Goal: Task Accomplishment & Management: Manage account settings

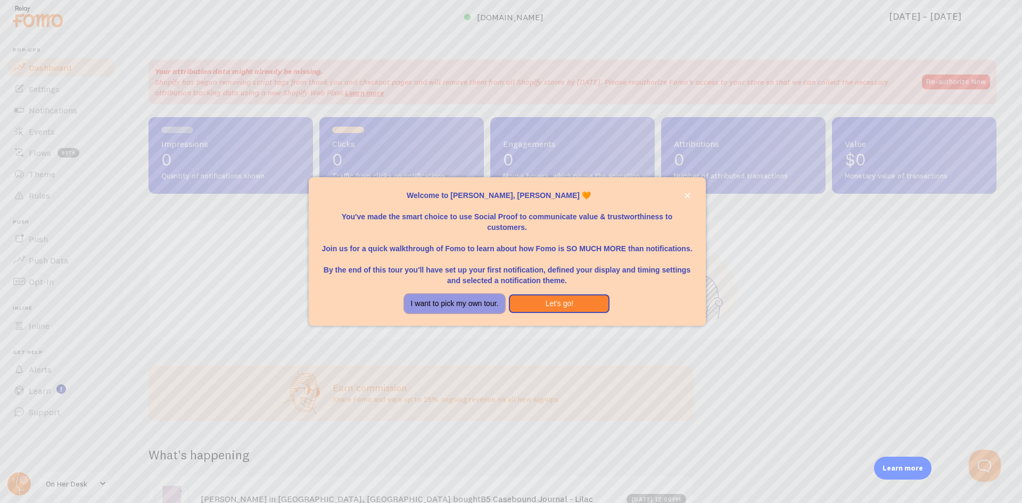
click at [480, 303] on button "I want to pick my own tour." at bounding box center [455, 303] width 101 height 19
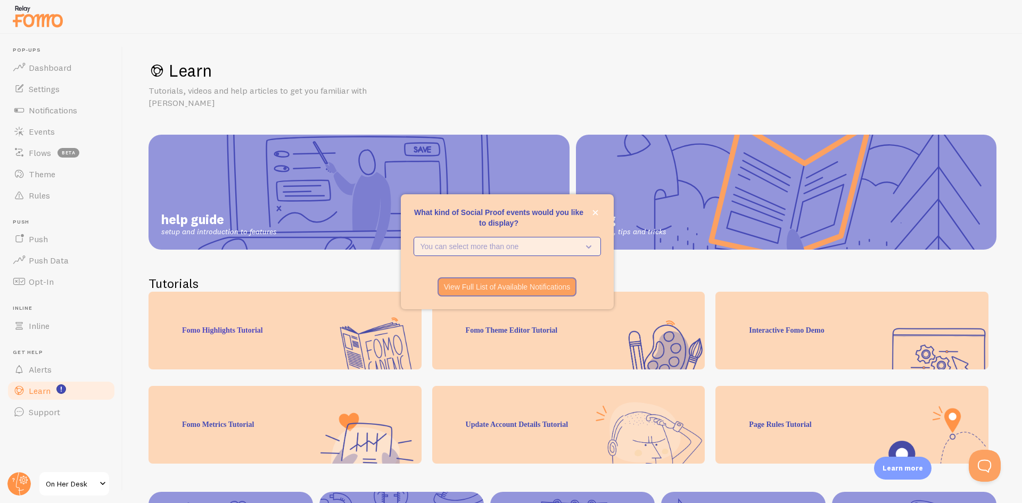
click at [479, 242] on p "You can select more than one" at bounding box center [500, 246] width 159 height 11
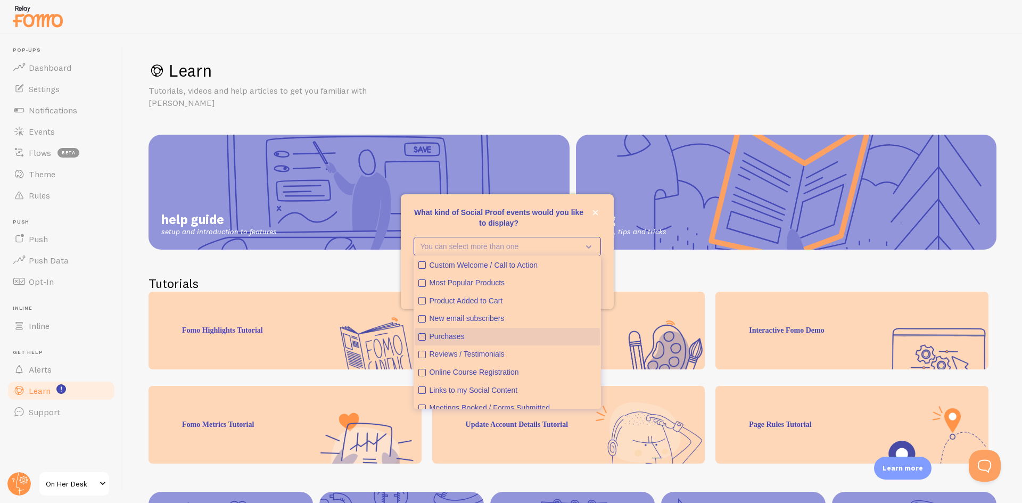
click at [443, 337] on div "Purchases" at bounding box center [513, 337] width 167 height 11
click at [533, 220] on p "What kind of Social Proof events would you like to display?" at bounding box center [507, 217] width 187 height 21
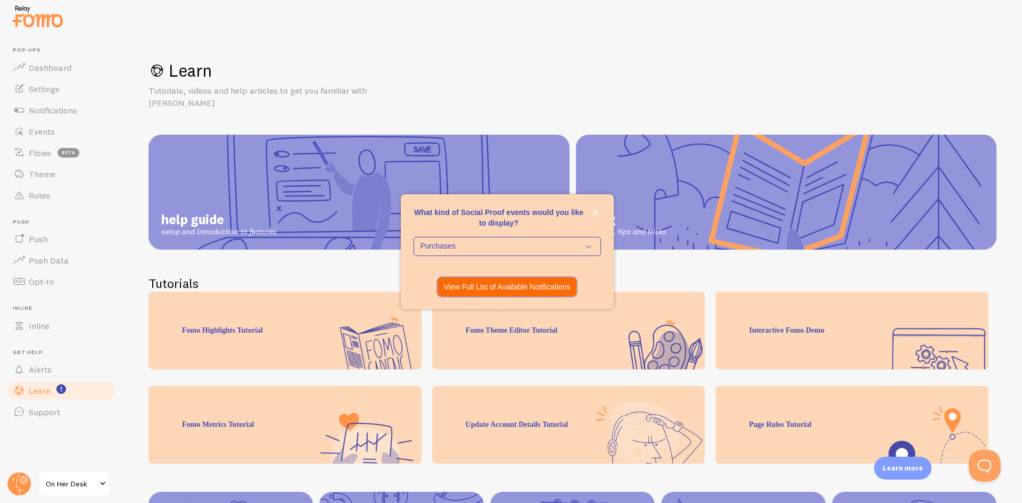
click at [512, 282] on p "View Full List of Available Notifications" at bounding box center [507, 287] width 127 height 11
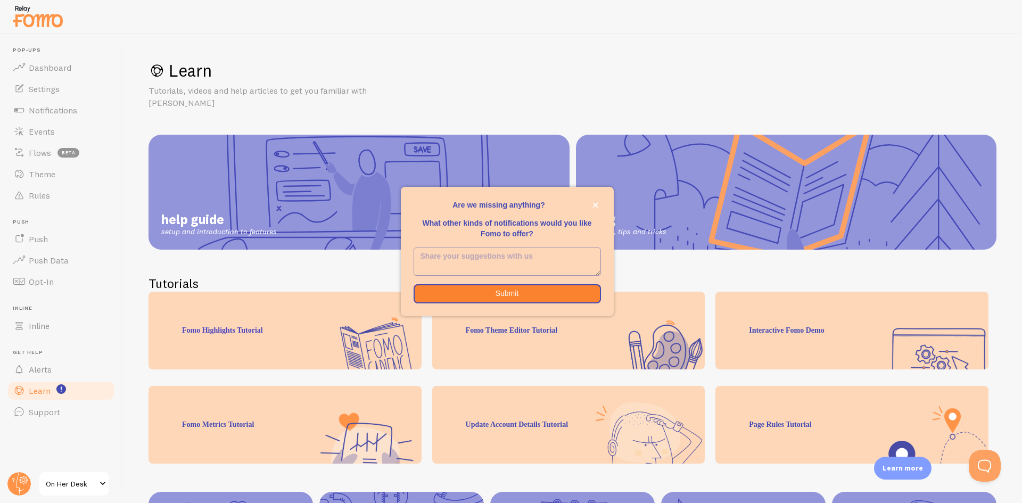
click at [510, 262] on textarea "<p>Are we missing anything? </p><p></p><p>What other kinds of notifications wou…" at bounding box center [507, 261] width 186 height 27
click at [528, 291] on button "Submit" at bounding box center [507, 293] width 187 height 19
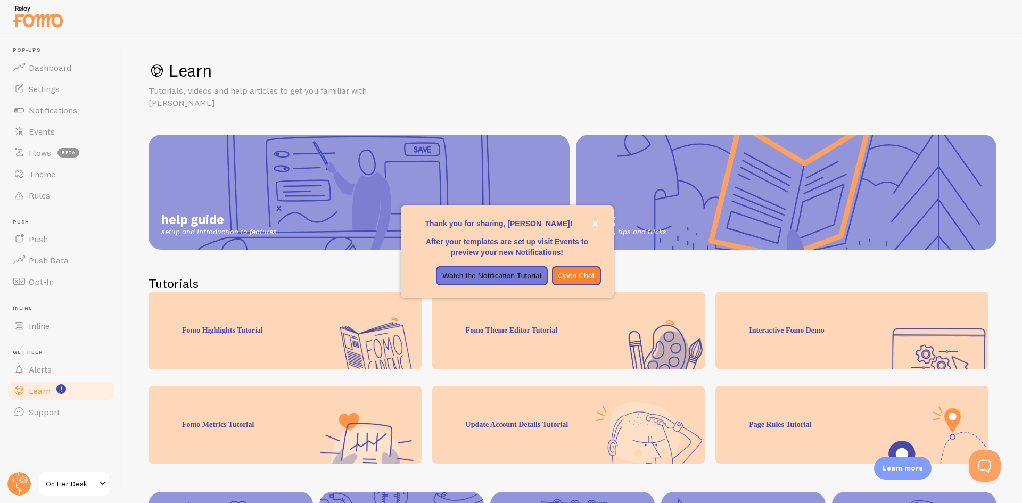
click at [345, 275] on h2 "Tutorials" at bounding box center [573, 283] width 848 height 17
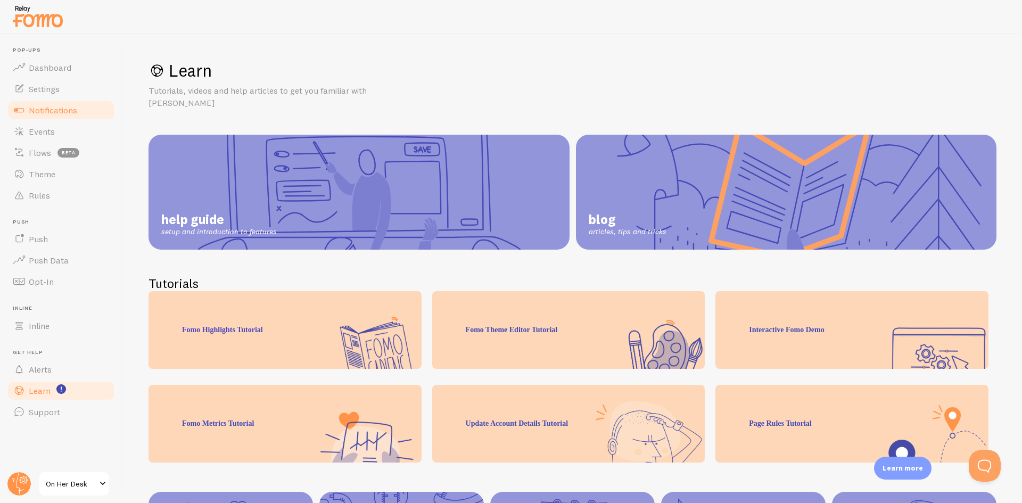
click at [73, 113] on span "Notifications" at bounding box center [53, 110] width 48 height 11
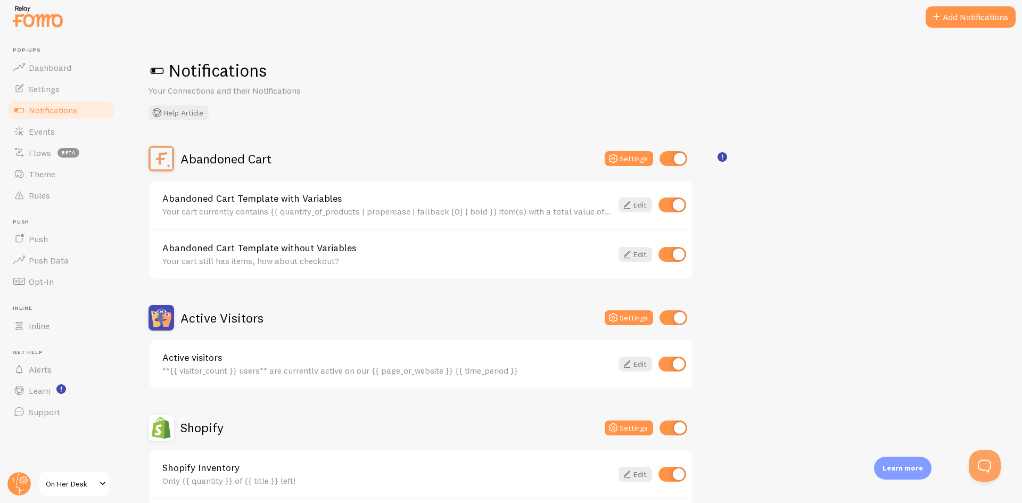
click at [662, 150] on div "Abandoned Cart Settings" at bounding box center [421, 159] width 545 height 26
click at [672, 159] on input "checkbox" at bounding box center [674, 158] width 28 height 15
checkbox input "false"
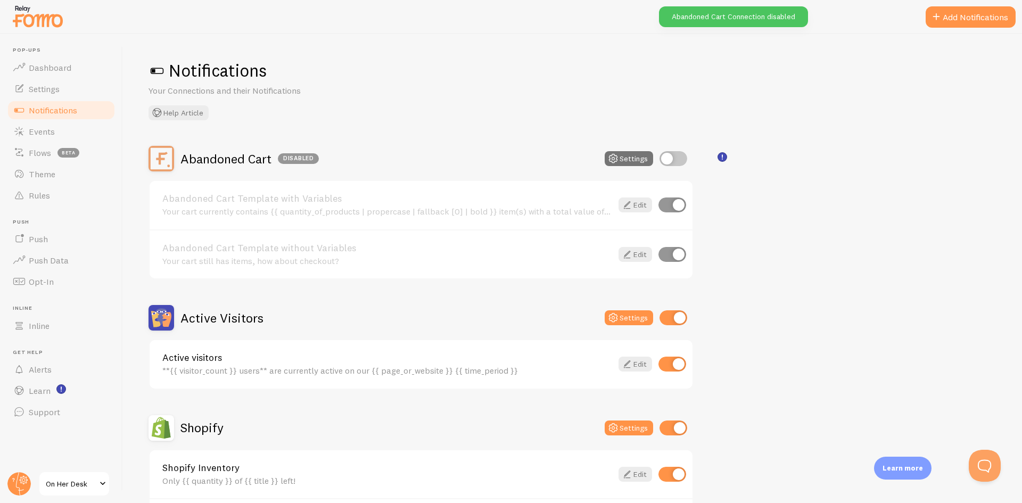
click at [673, 316] on input "checkbox" at bounding box center [674, 317] width 28 height 15
checkbox input "false"
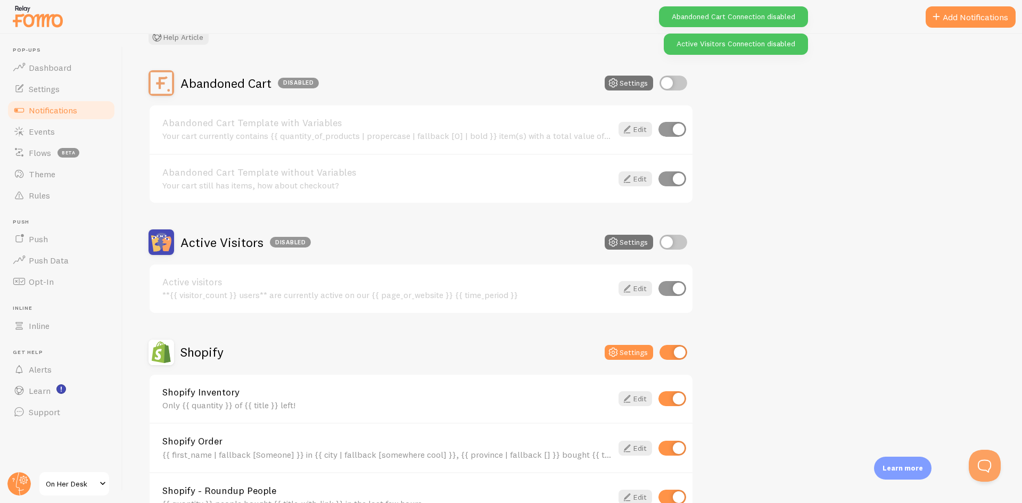
scroll to position [160, 0]
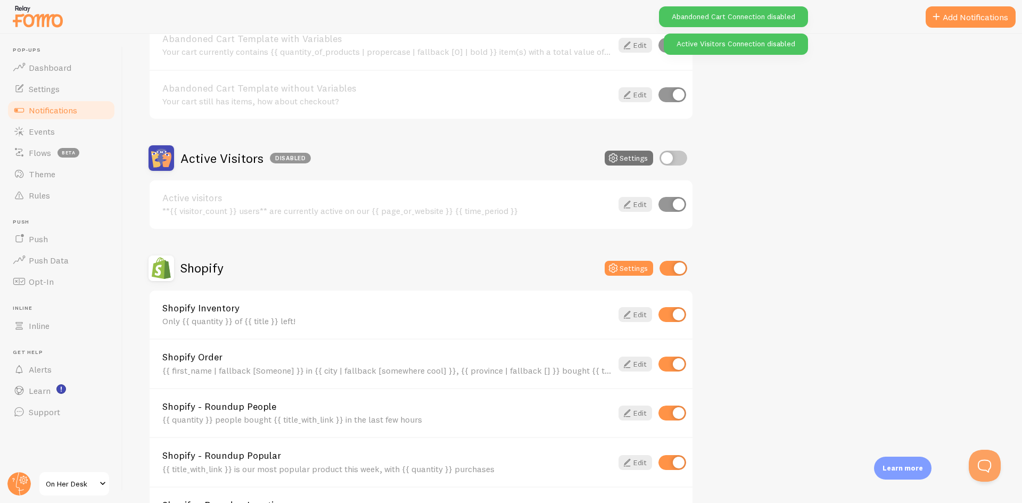
click at [678, 277] on div "Shopify Settings" at bounding box center [421, 269] width 545 height 26
click at [678, 272] on input "checkbox" at bounding box center [674, 268] width 28 height 15
checkbox input "false"
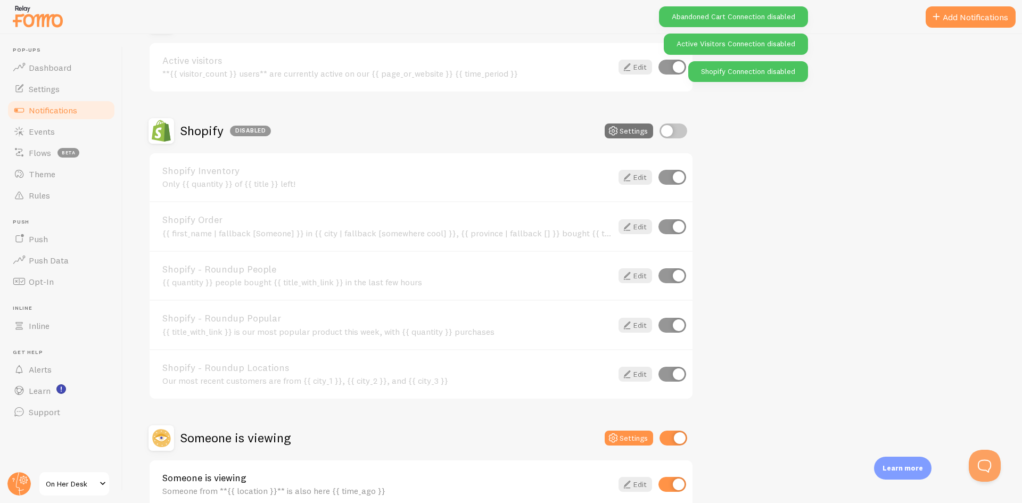
scroll to position [355, 0]
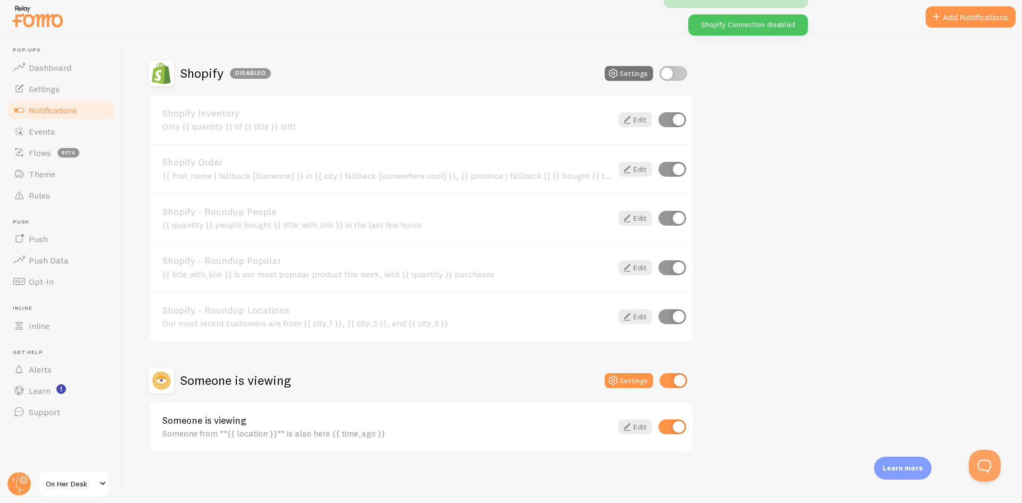
click at [678, 384] on input "checkbox" at bounding box center [674, 380] width 28 height 15
checkbox input "false"
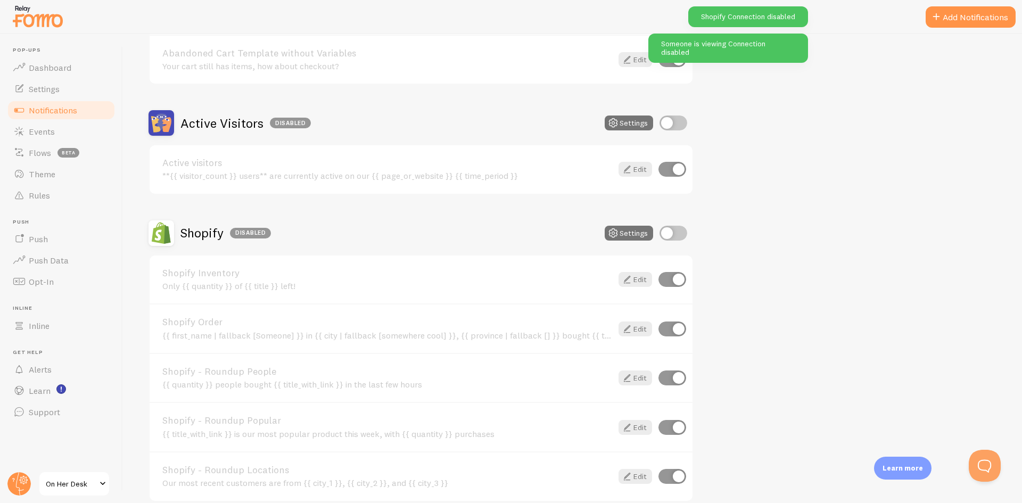
scroll to position [248, 0]
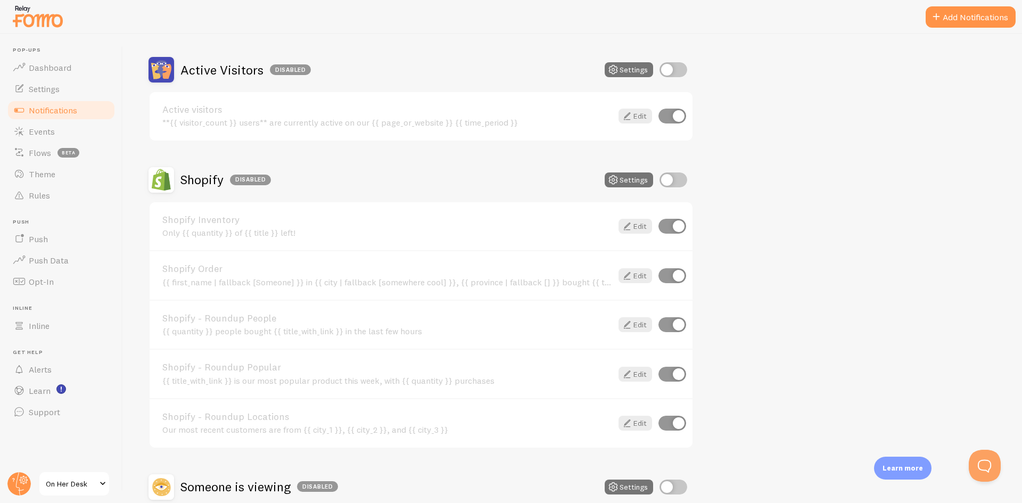
click at [671, 180] on input "checkbox" at bounding box center [674, 179] width 28 height 15
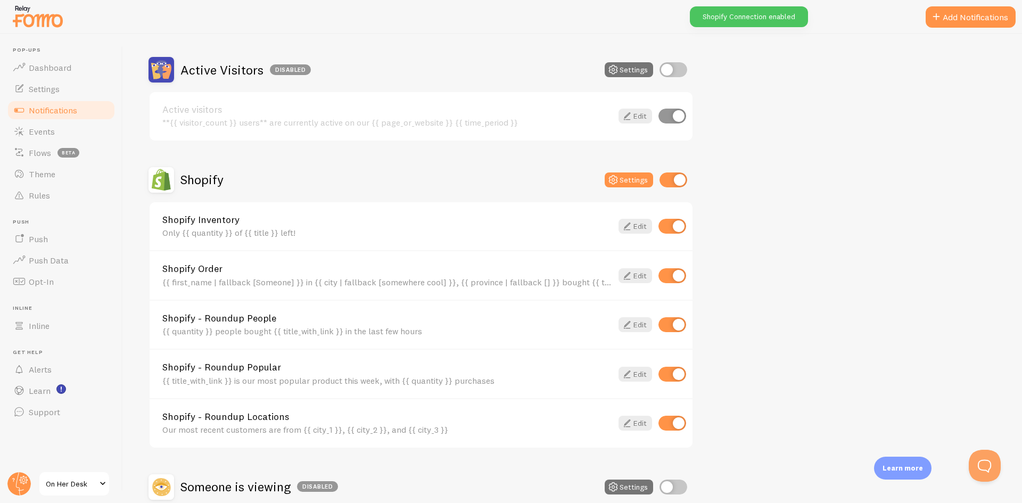
click at [679, 184] on input "checkbox" at bounding box center [674, 179] width 28 height 15
checkbox input "false"
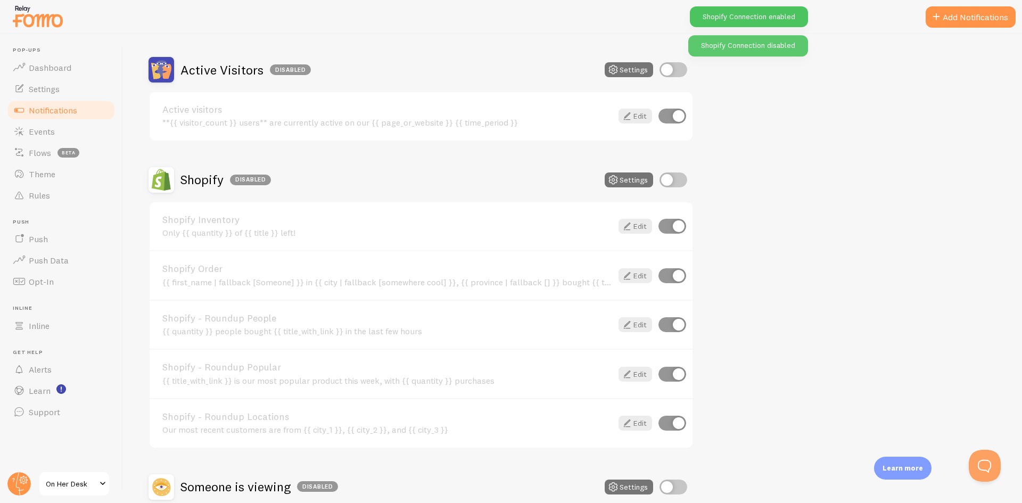
click at [671, 272] on input "checkbox" at bounding box center [673, 275] width 28 height 15
checkbox input "false"
click at [643, 271] on link "Edit" at bounding box center [636, 275] width 34 height 15
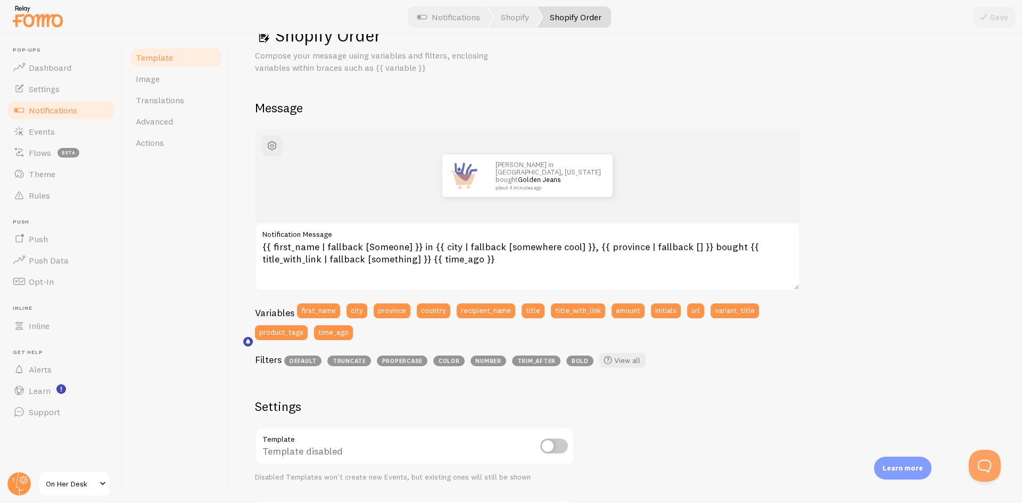
scroll to position [53, 0]
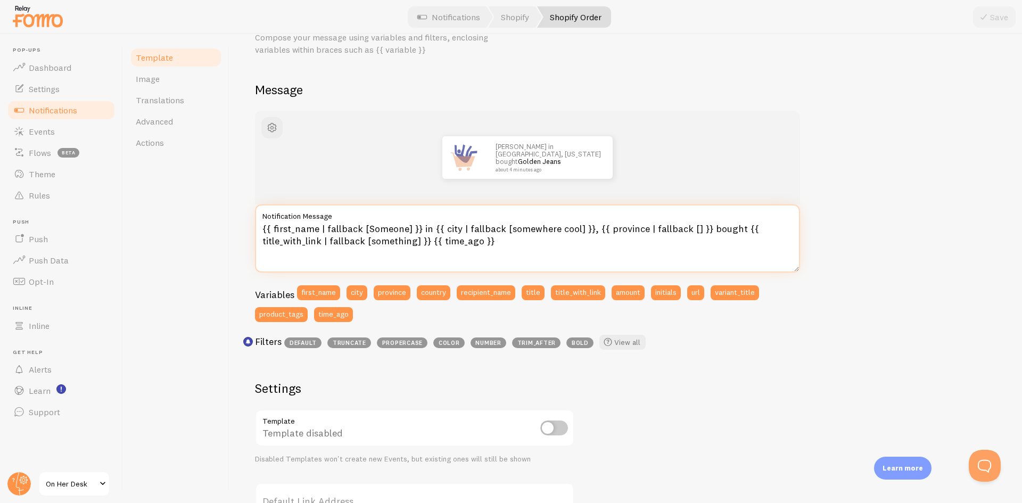
click at [425, 229] on textarea "{{ first_name | fallback [Someone] }} in {{ city | fallback [somewhere cool] }}…" at bounding box center [527, 238] width 545 height 68
click at [427, 229] on textarea "{{ first_name | fallback [Someone] }} in {{ city | fallback [somewhere cool] }}…" at bounding box center [527, 238] width 545 height 68
click at [456, 226] on textarea "{{ first_name | fallback [Someone] }} in {{ city | fallback [somewhere cool] }}…" at bounding box center [527, 238] width 545 height 68
drag, startPoint x: 457, startPoint y: 229, endPoint x: 447, endPoint y: 229, distance: 10.7
click at [447, 229] on textarea "{{ first_name | fallback [Someone] }} in {{ city | fallback [somewhere cool] }}…" at bounding box center [527, 238] width 545 height 68
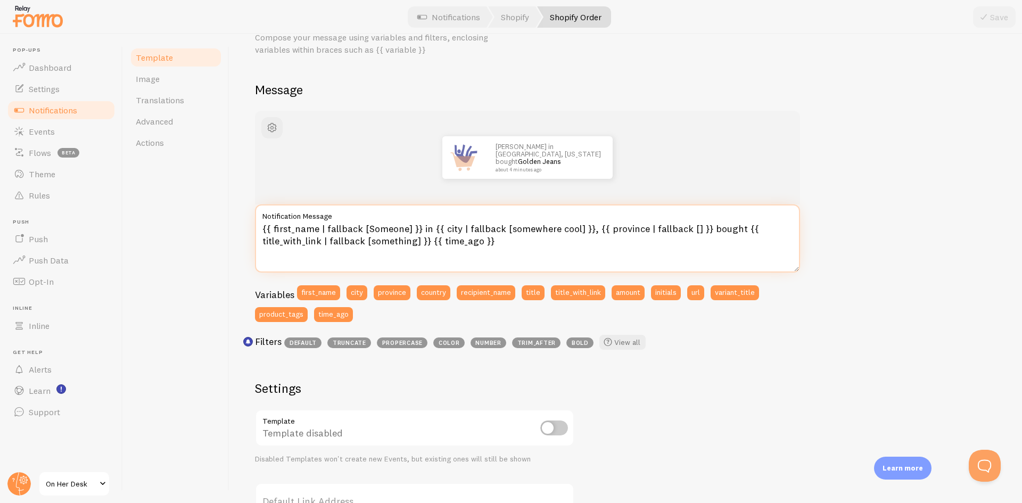
click at [447, 229] on textarea "{{ first_name | fallback [Someone] }} in {{ city | fallback [somewhere cool] }}…" at bounding box center [527, 238] width 545 height 68
drag, startPoint x: 392, startPoint y: 224, endPoint x: 519, endPoint y: 240, distance: 128.2
click at [519, 240] on textarea "{{ first_name | fallback [Someone] }} in {{ city | fallback [somewhere cool] }}…" at bounding box center [527, 238] width 545 height 68
click at [883, 240] on div "John in San Francisco, California bought Golden Jeans about 4 minutes ago {{ fi…" at bounding box center [626, 415] width 742 height 608
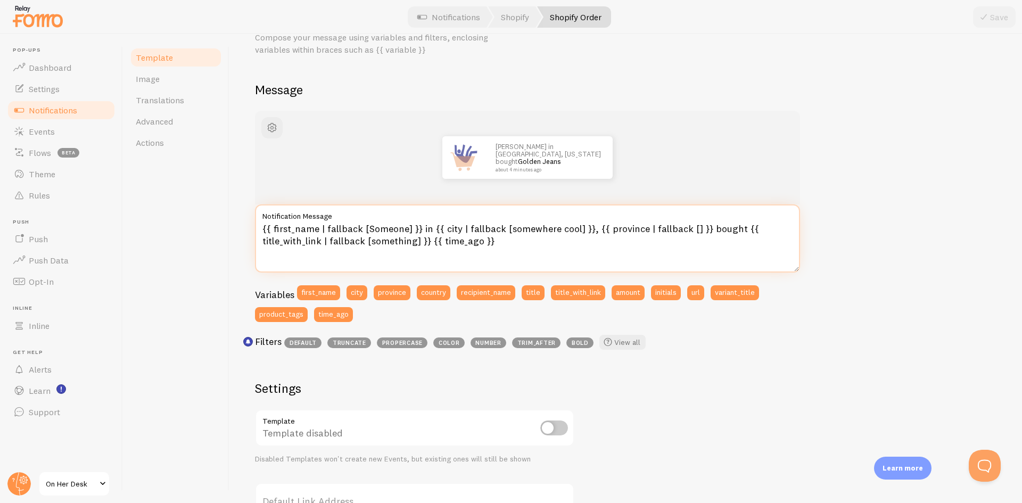
drag, startPoint x: 429, startPoint y: 231, endPoint x: 418, endPoint y: 231, distance: 10.6
click at [418, 231] on textarea "{{ first_name | fallback [Someone] }} in {{ city | fallback [somewhere cool] }}…" at bounding box center [527, 238] width 545 height 68
type textarea "{{ first_name | fallback [Someone] }} from {{ city | fallback [somewhere cool] …"
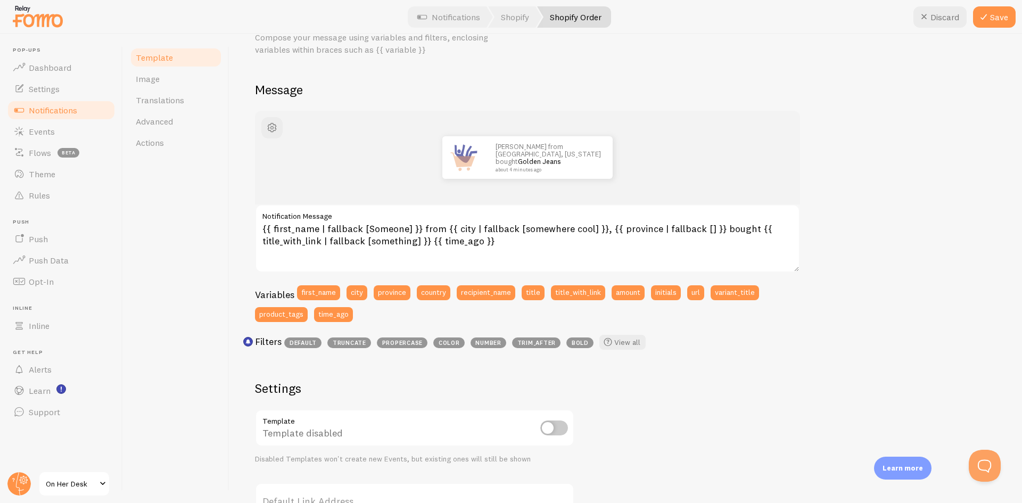
click at [926, 308] on div "John from San Francisco, California bought Golden Jeans about 4 minutes ago {{ …" at bounding box center [626, 415] width 742 height 608
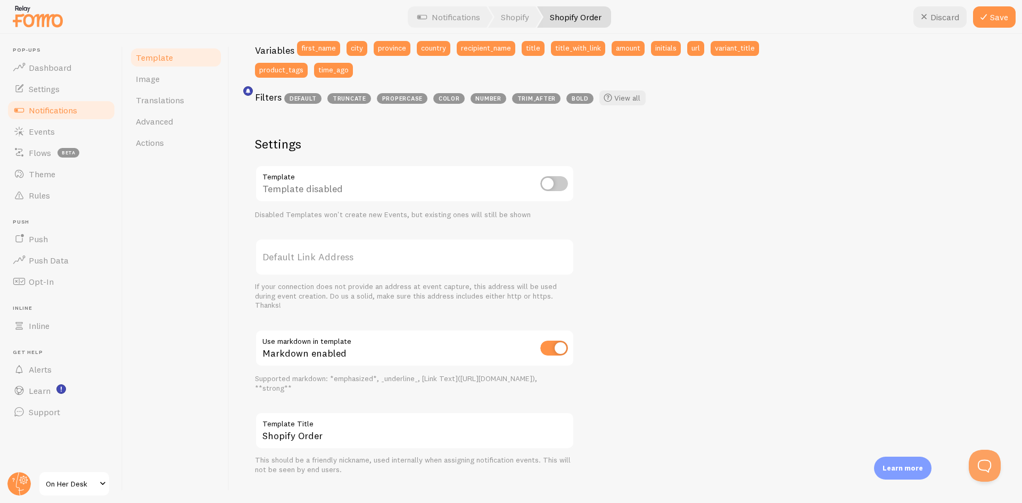
scroll to position [314, 0]
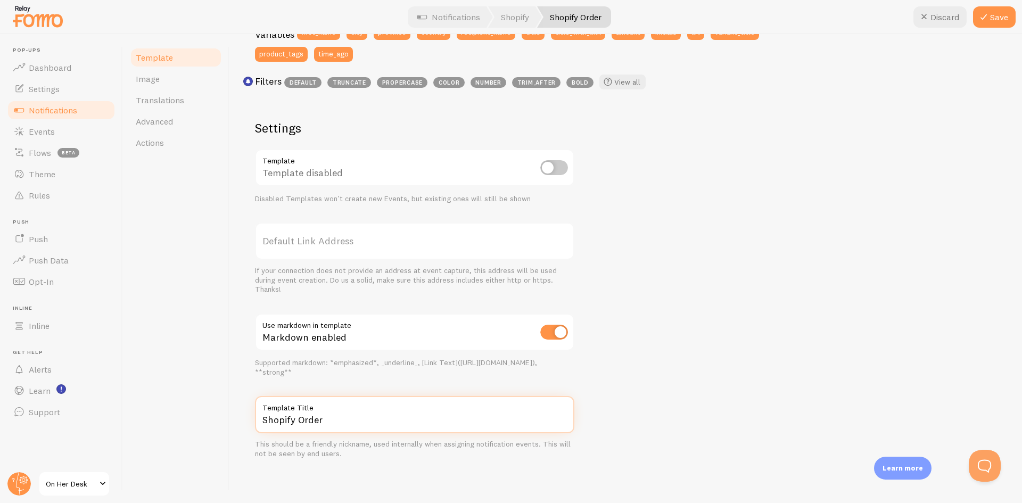
drag, startPoint x: 283, startPoint y: 420, endPoint x: 310, endPoint y: 427, distance: 28.7
click at [310, 427] on input "Shopify Order" at bounding box center [414, 414] width 319 height 37
click at [315, 426] on input "Shopify Order" at bounding box center [414, 414] width 319 height 37
click at [328, 420] on input "Shopify Order" at bounding box center [414, 414] width 319 height 37
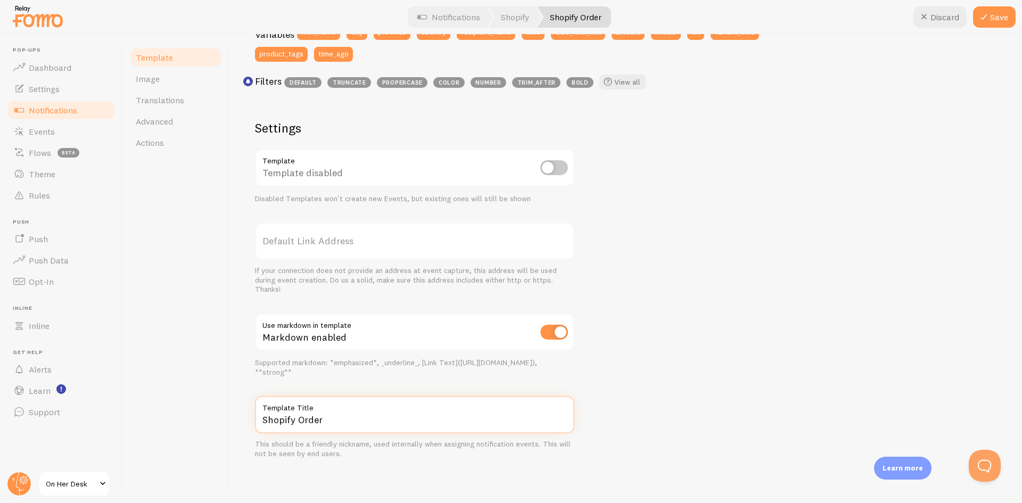
drag, startPoint x: 326, startPoint y: 420, endPoint x: 263, endPoint y: 401, distance: 66.0
click at [263, 401] on div "Shopify Order Template Title" at bounding box center [414, 414] width 319 height 37
click at [275, 415] on input "Shopify Order" at bounding box center [414, 414] width 319 height 37
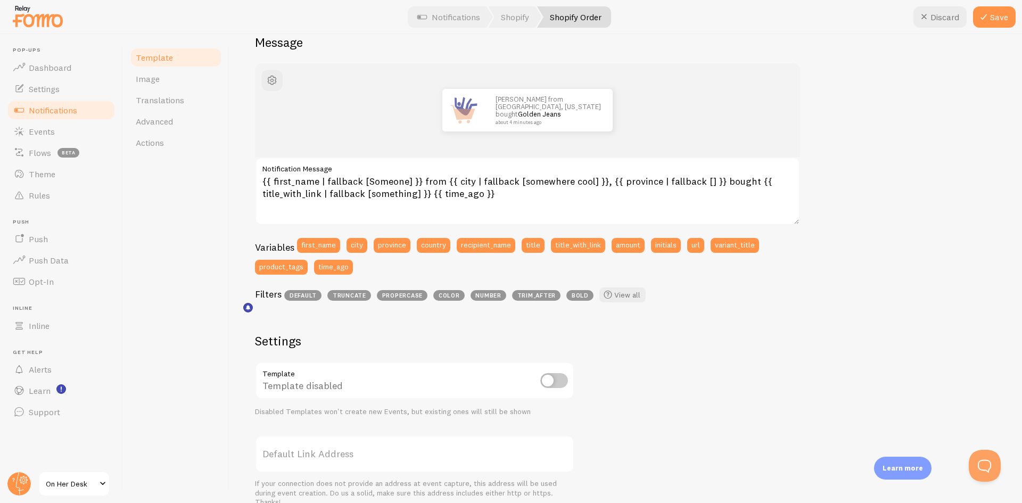
scroll to position [0, 0]
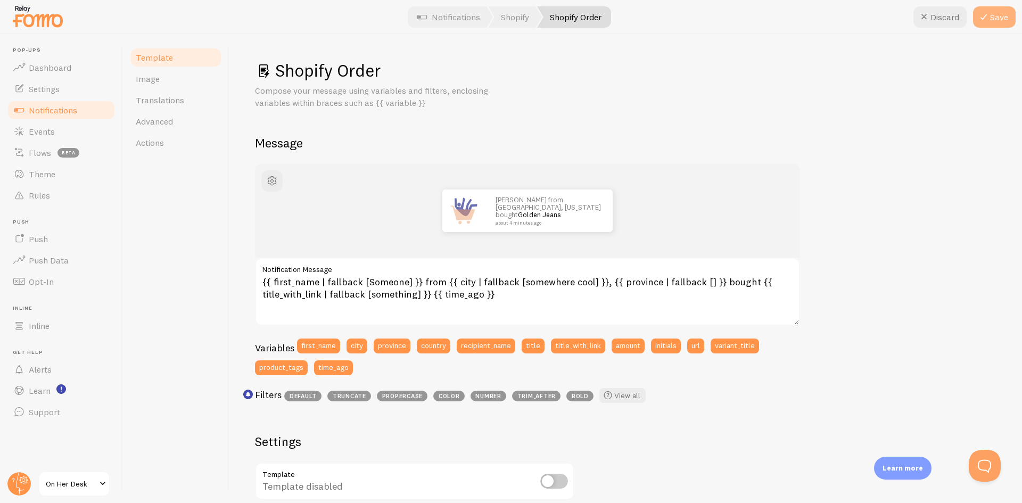
click at [983, 22] on icon at bounding box center [983, 17] width 13 height 13
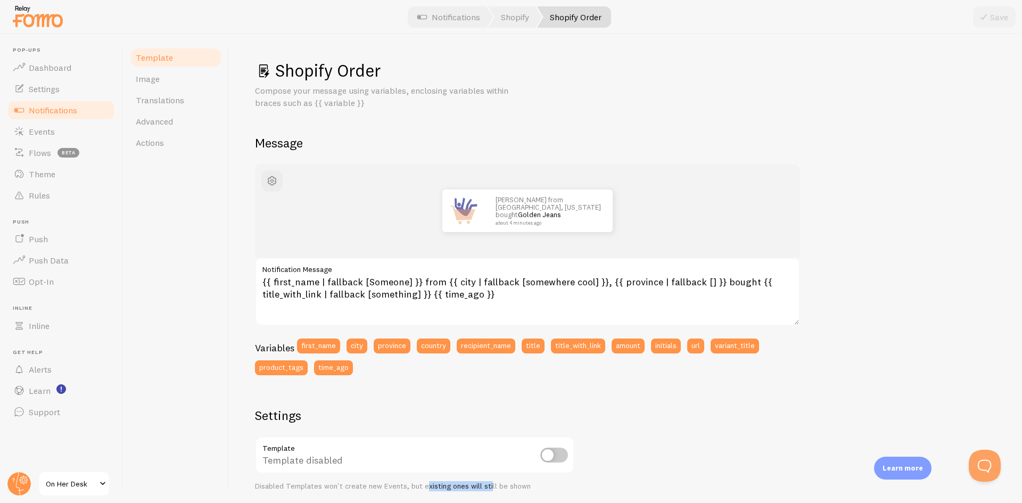
drag, startPoint x: 425, startPoint y: 484, endPoint x: 488, endPoint y: 490, distance: 63.1
click at [488, 490] on div "Disabled Templates won't create new Events, but existing ones will still be sho…" at bounding box center [414, 487] width 319 height 10
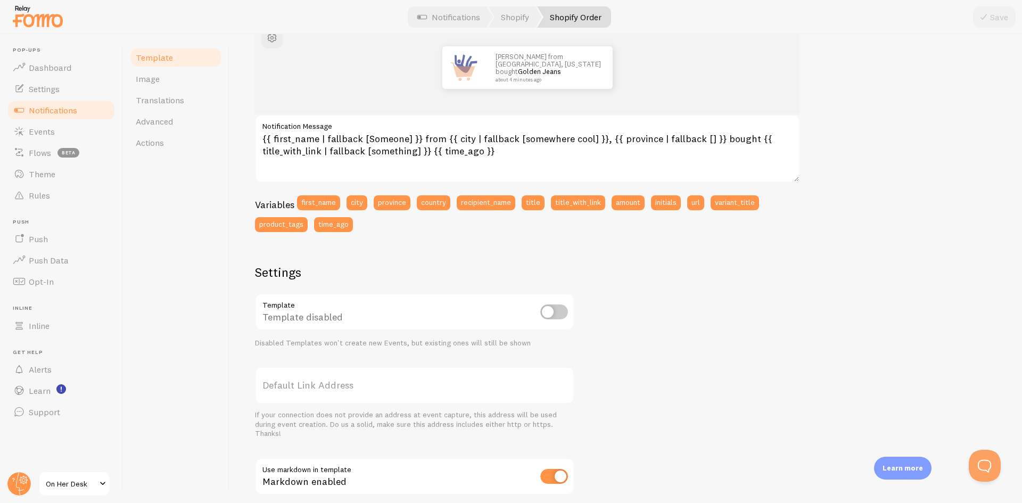
scroll to position [160, 0]
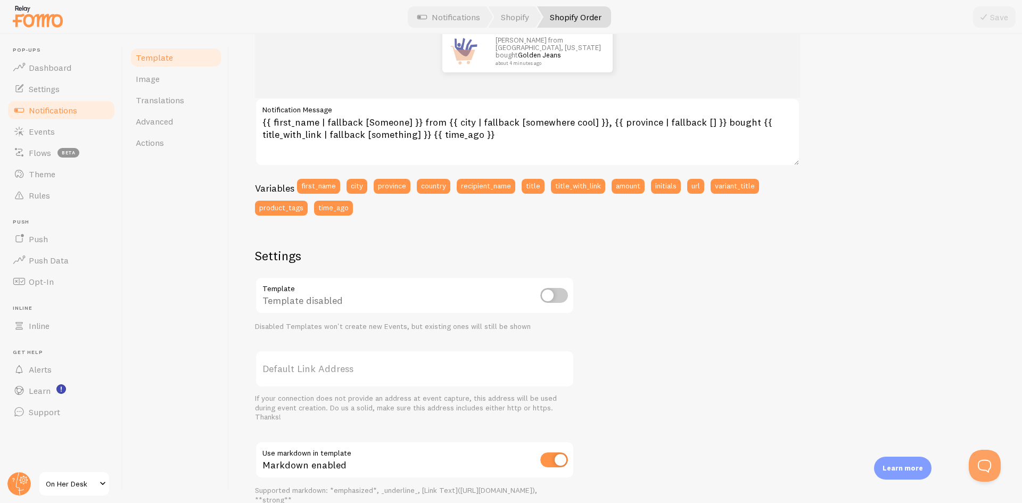
click at [547, 296] on input "checkbox" at bounding box center [554, 295] width 28 height 15
checkbox input "true"
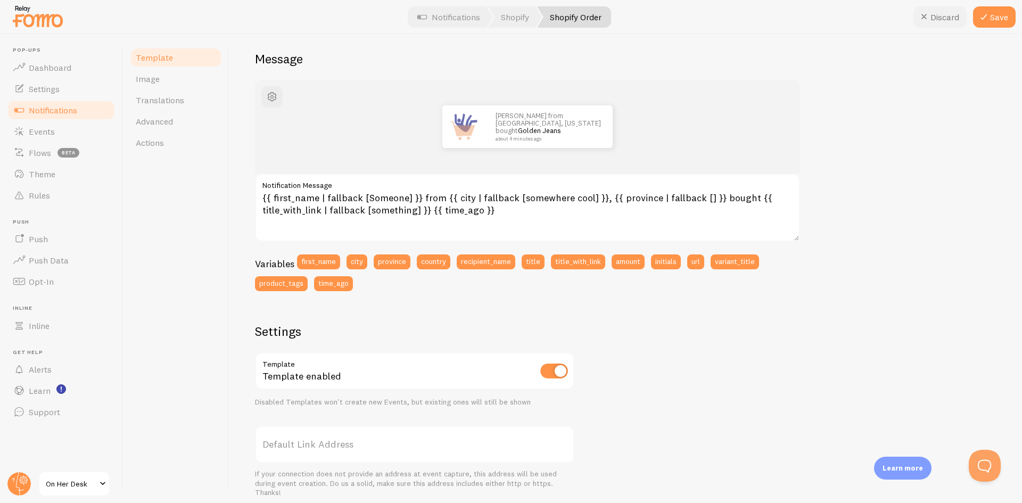
scroll to position [0, 0]
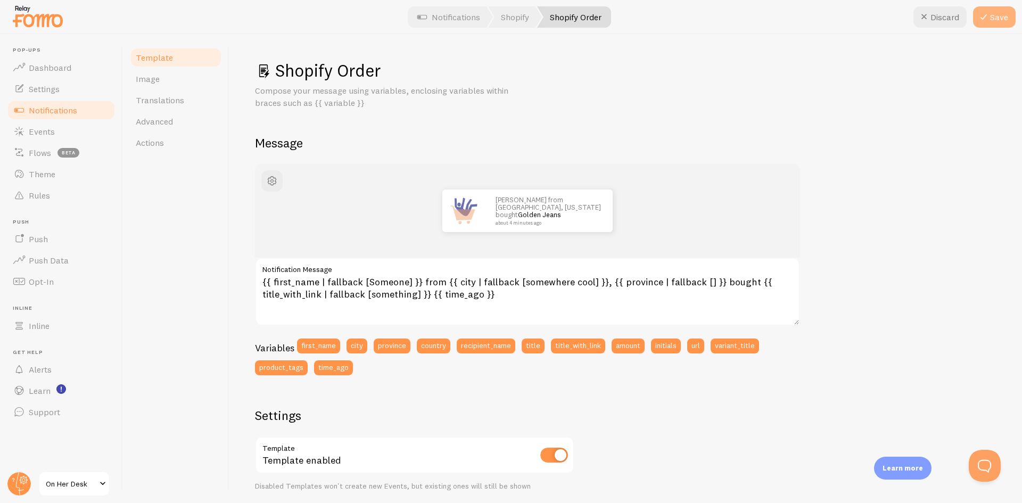
click at [988, 14] on icon at bounding box center [983, 17] width 13 height 13
click at [506, 18] on link "Shopify" at bounding box center [515, 16] width 54 height 21
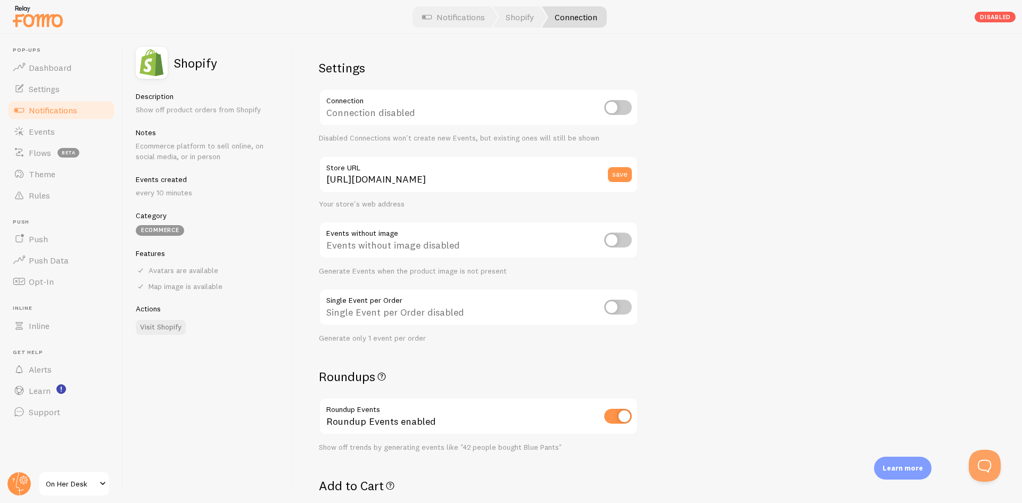
click at [789, 283] on div "Settings Connection Connection disabled Disabled Connections won't create new E…" at bounding box center [657, 268] width 729 height 469
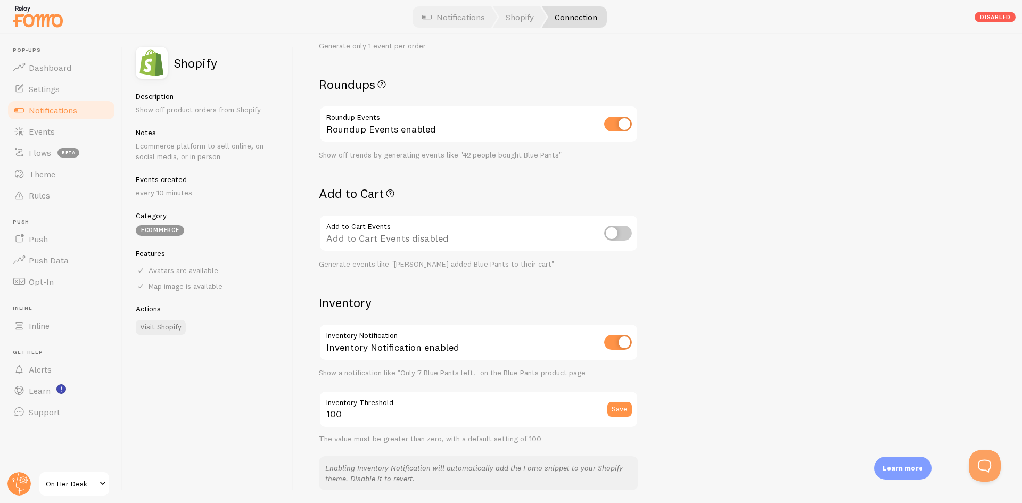
scroll to position [319, 0]
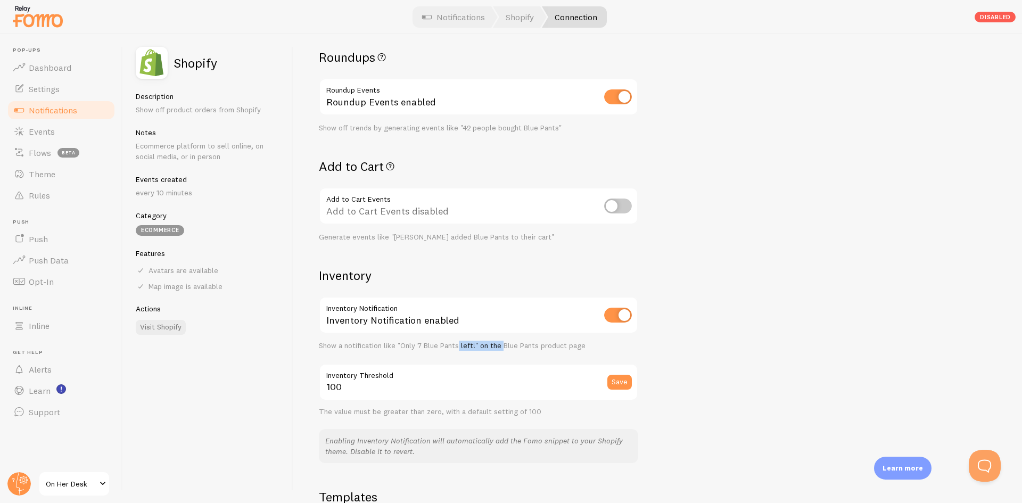
drag, startPoint x: 467, startPoint y: 348, endPoint x: 503, endPoint y: 349, distance: 35.7
click at [503, 349] on div "Show a notification like "Only 7 Blue Pants left!" on the Blue Pants product pa…" at bounding box center [478, 346] width 319 height 10
click at [360, 415] on div "The value must be greater than zero, with a default setting of 100" at bounding box center [478, 412] width 319 height 10
click at [343, 394] on input "100" at bounding box center [478, 382] width 319 height 37
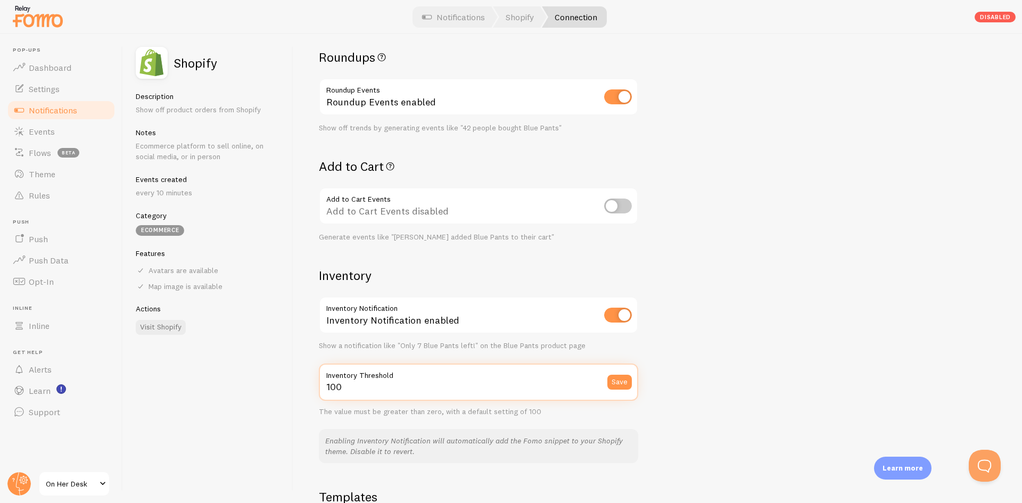
click at [343, 390] on input "100" at bounding box center [478, 382] width 319 height 37
type input "5"
click at [624, 375] on button "Save" at bounding box center [619, 382] width 24 height 15
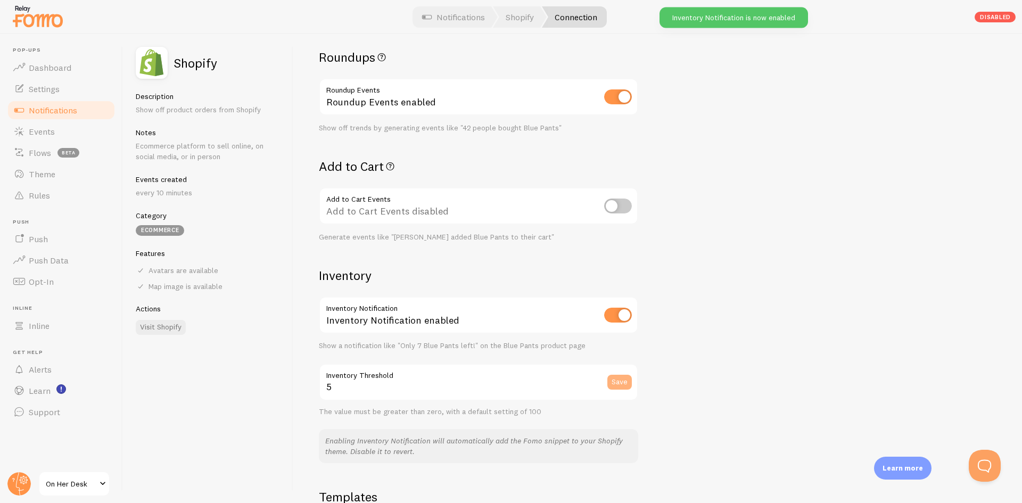
click at [622, 388] on button "Save" at bounding box center [619, 382] width 24 height 15
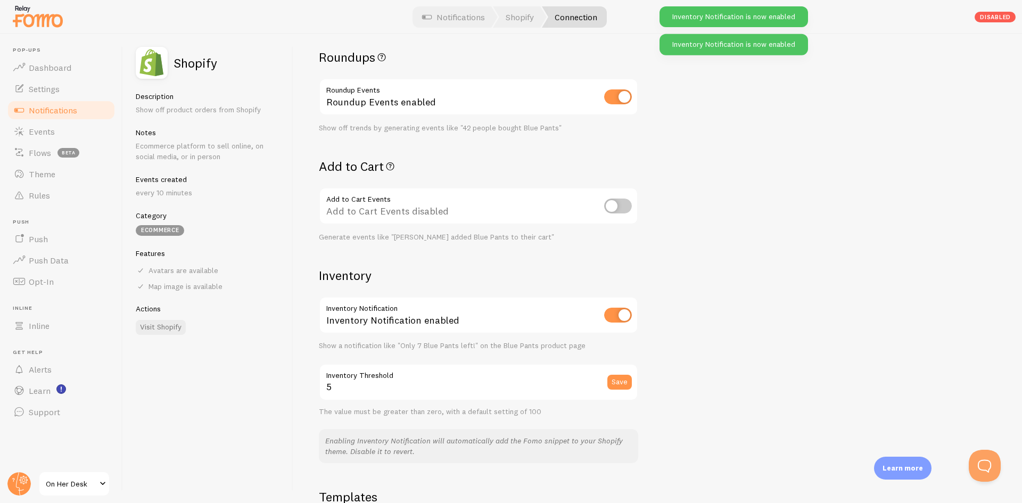
click at [672, 373] on div "Settings Connection Connection disabled Disabled Connections won't create new E…" at bounding box center [657, 268] width 729 height 469
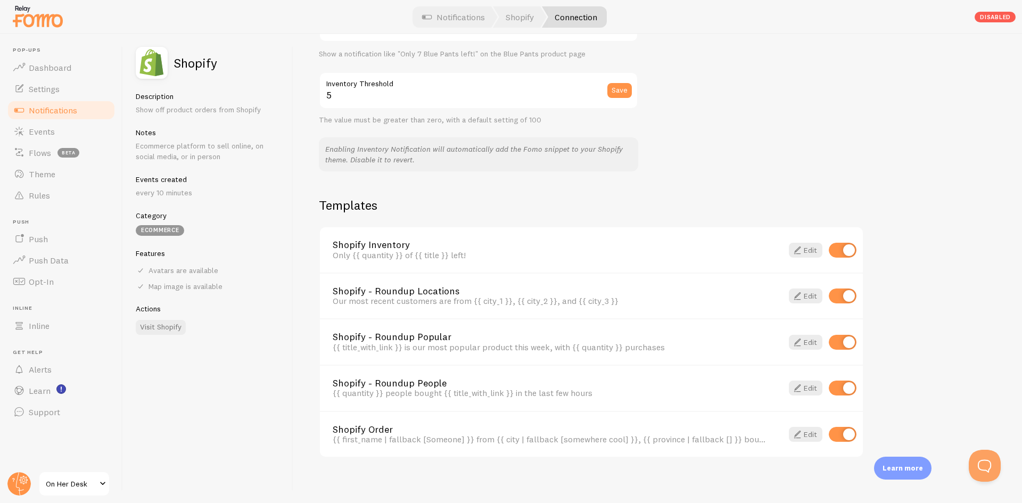
scroll to position [617, 0]
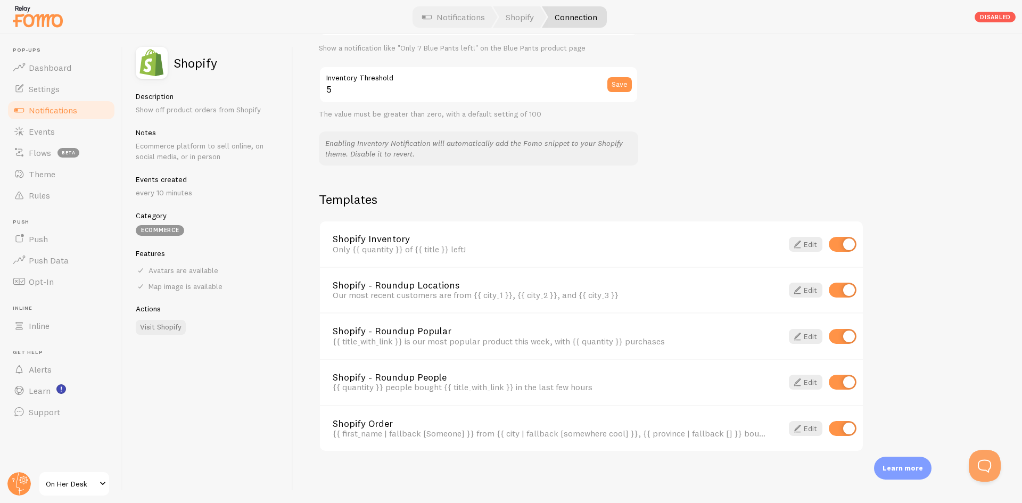
click at [842, 293] on input "checkbox" at bounding box center [843, 290] width 28 height 15
checkbox input "false"
click at [844, 336] on input "checkbox" at bounding box center [843, 336] width 28 height 15
checkbox input "false"
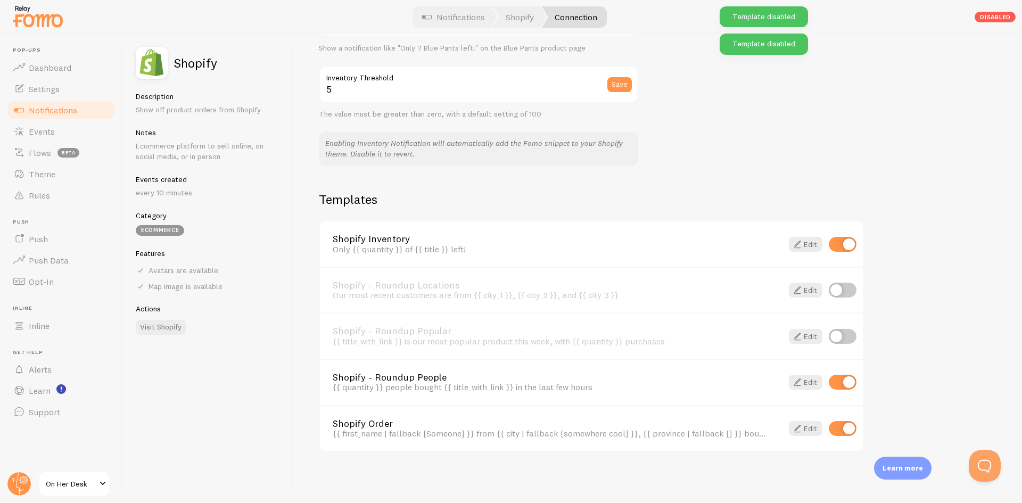
click at [842, 384] on input "checkbox" at bounding box center [843, 382] width 28 height 15
checkbox input "false"
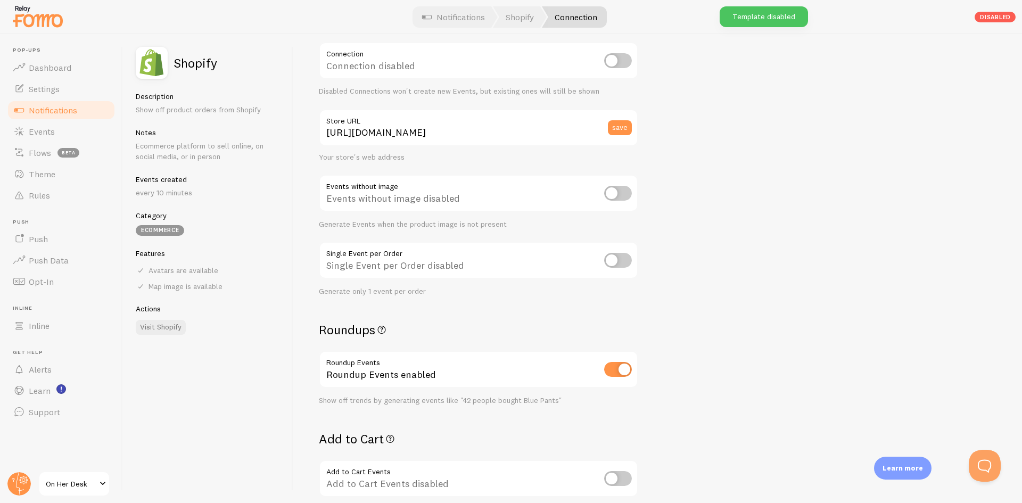
scroll to position [0, 0]
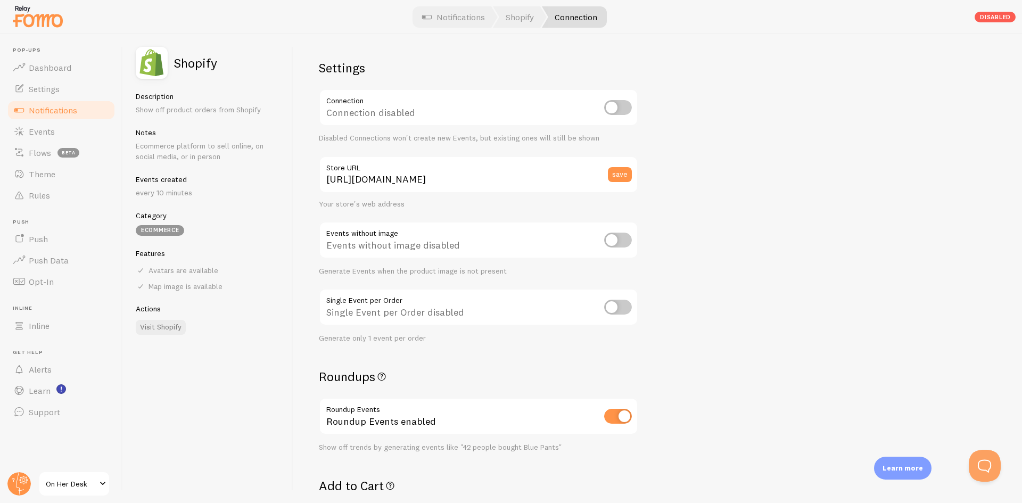
click at [45, 114] on span "Notifications" at bounding box center [53, 110] width 48 height 11
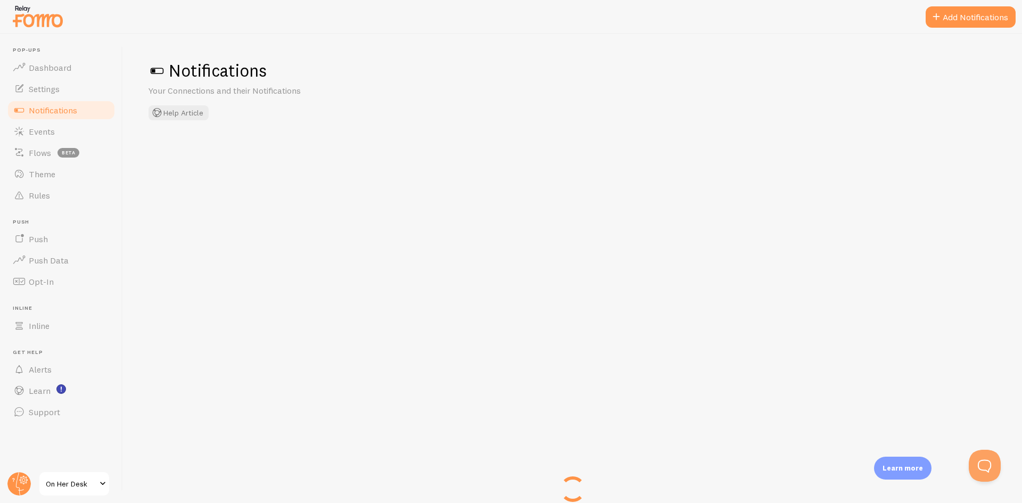
checkbox input "false"
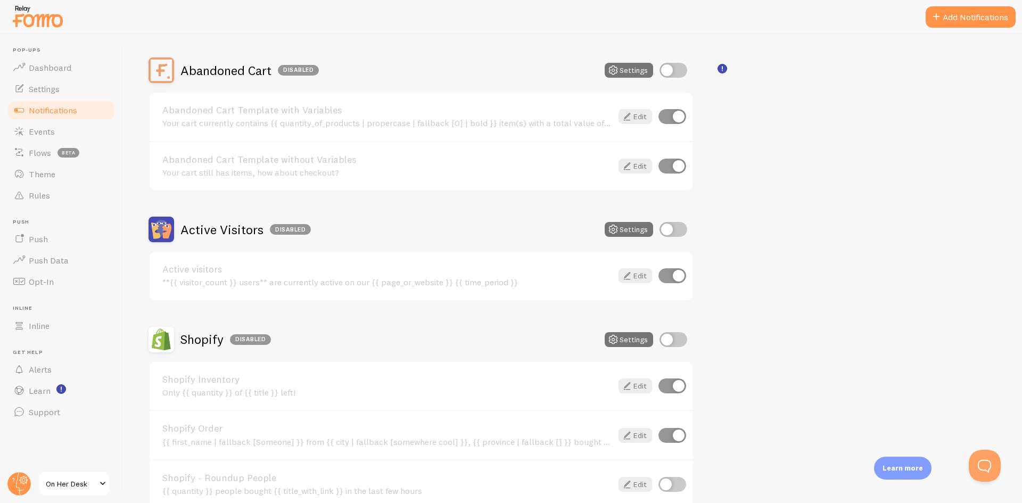
scroll to position [195, 0]
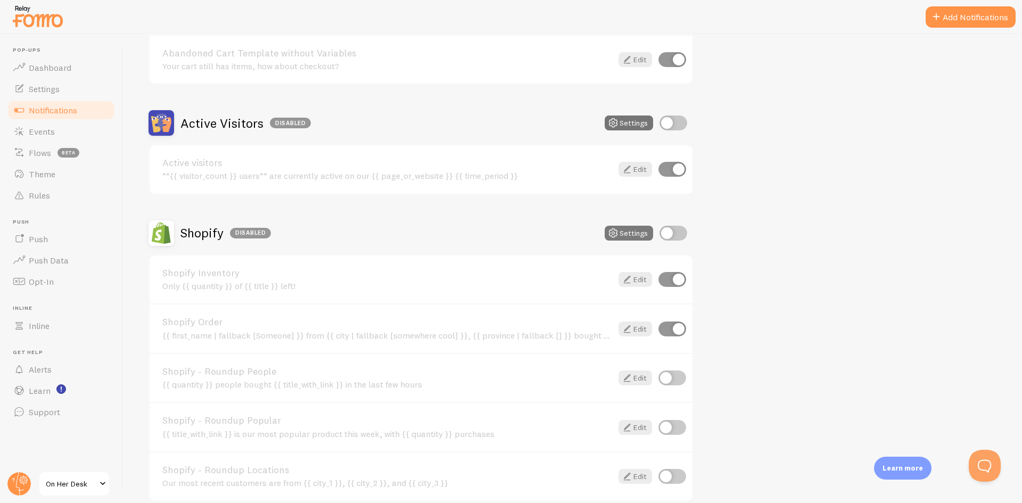
click at [634, 232] on button "Settings" at bounding box center [629, 233] width 48 height 15
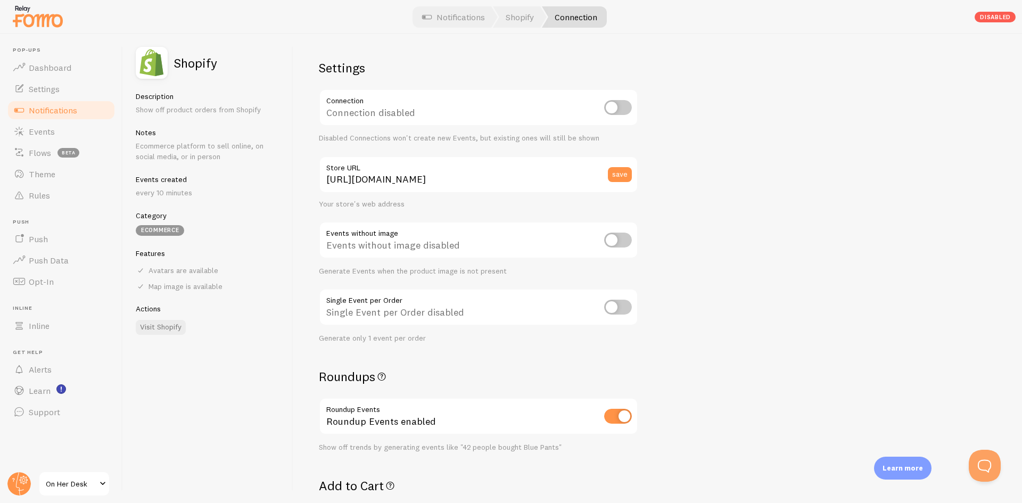
click at [619, 108] on input "checkbox" at bounding box center [618, 107] width 28 height 15
checkbox input "true"
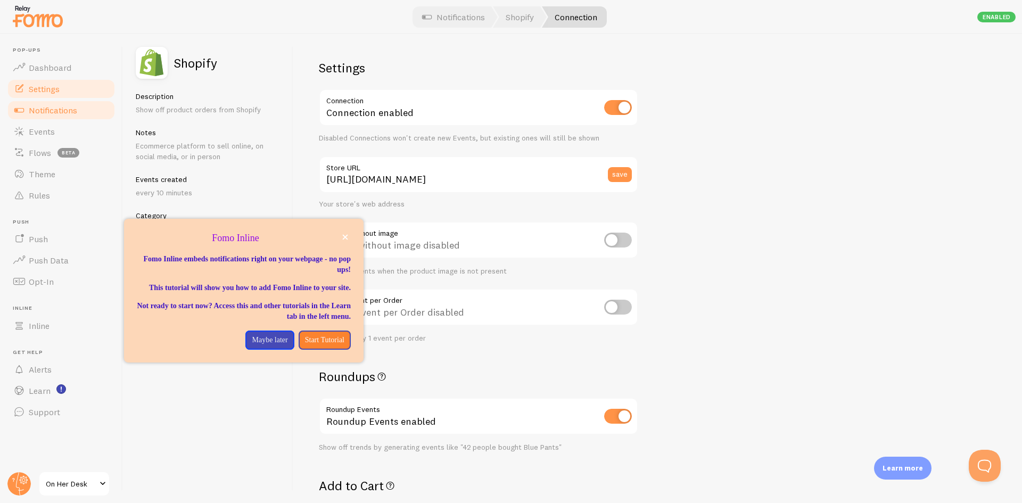
click at [53, 94] on link "Settings" at bounding box center [61, 88] width 110 height 21
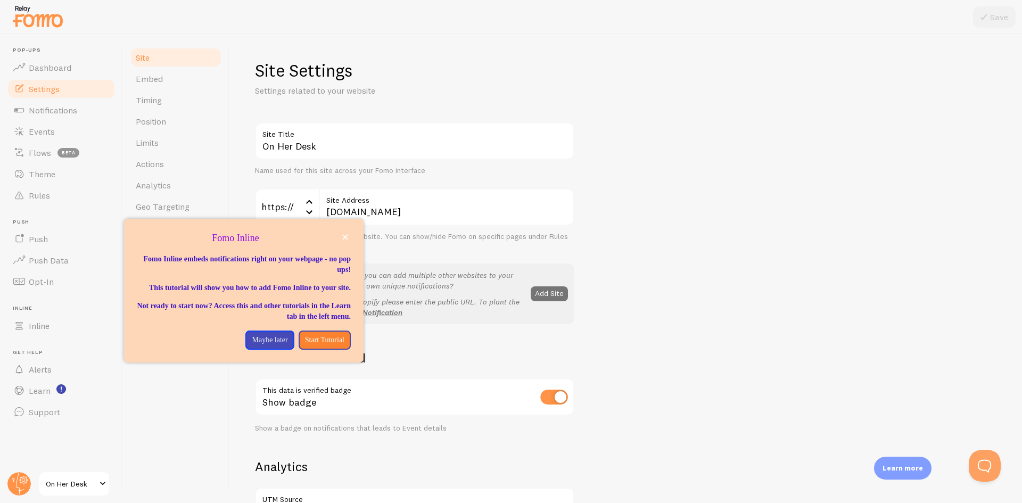
click at [652, 138] on div "On Her Desk Site Title Name used for this site across your Fomo interface https…" at bounding box center [626, 482] width 742 height 720
click at [258, 346] on p "Maybe later" at bounding box center [270, 340] width 36 height 11
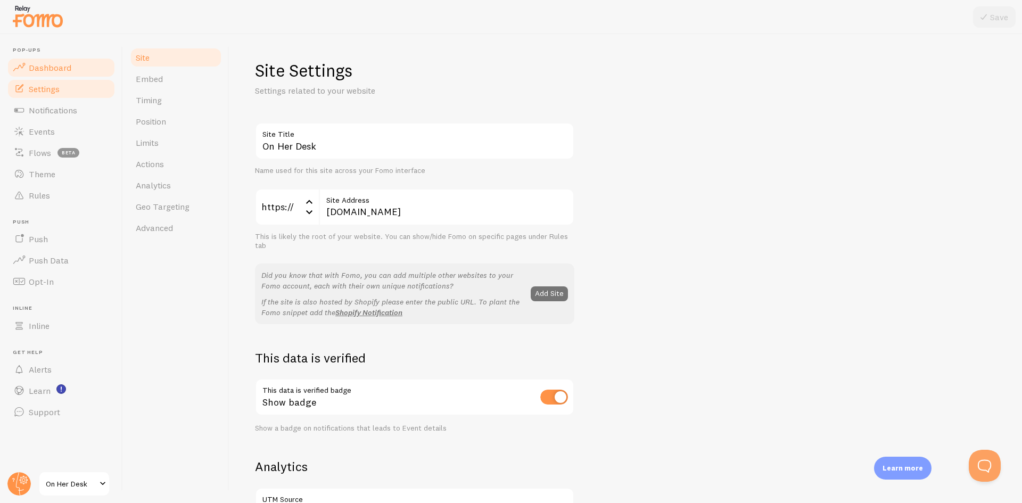
click at [49, 72] on span "Dashboard" at bounding box center [50, 67] width 43 height 11
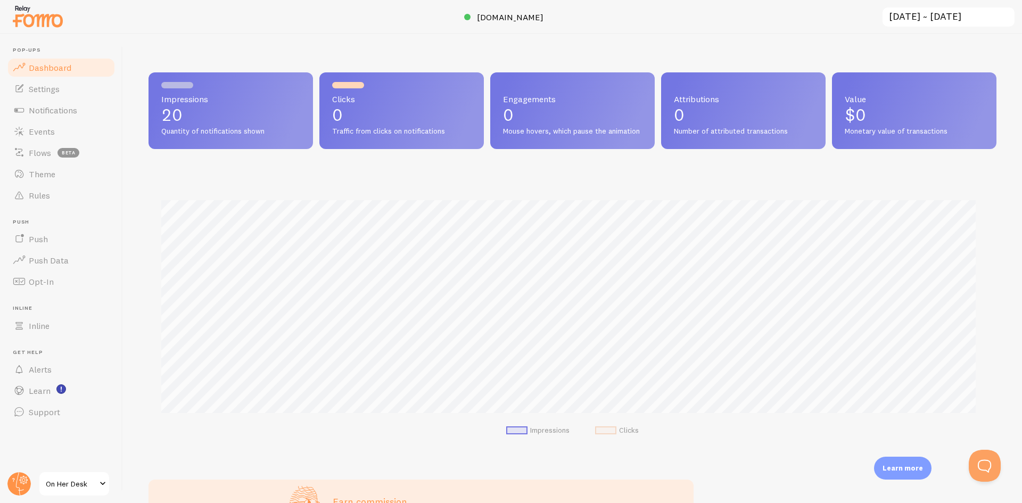
scroll to position [279, 840]
click at [84, 96] on link "Settings" at bounding box center [61, 88] width 110 height 21
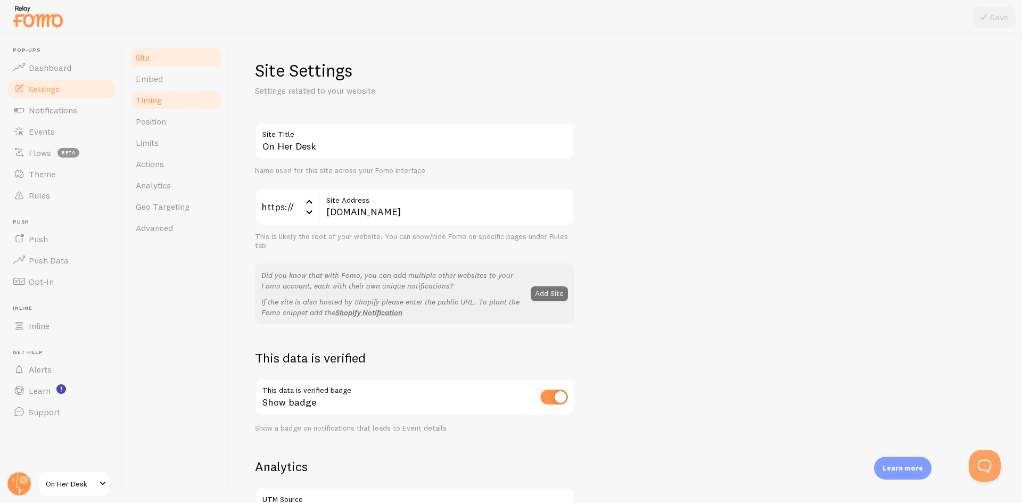
click at [190, 97] on link "Timing" at bounding box center [175, 99] width 93 height 21
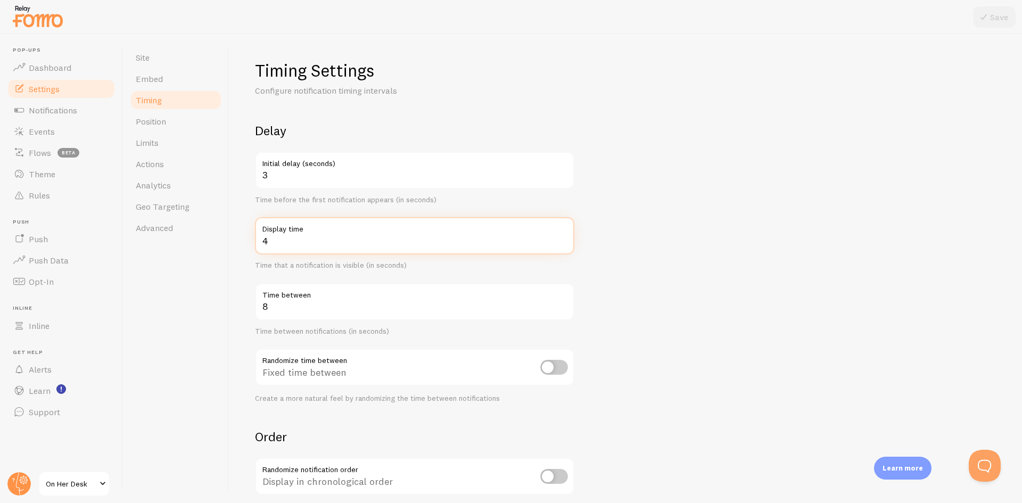
click at [290, 248] on input "4" at bounding box center [414, 235] width 319 height 37
click at [779, 268] on form "Delay 3 Initial delay (seconds) Time before the first notification appears (in …" at bounding box center [626, 350] width 742 height 457
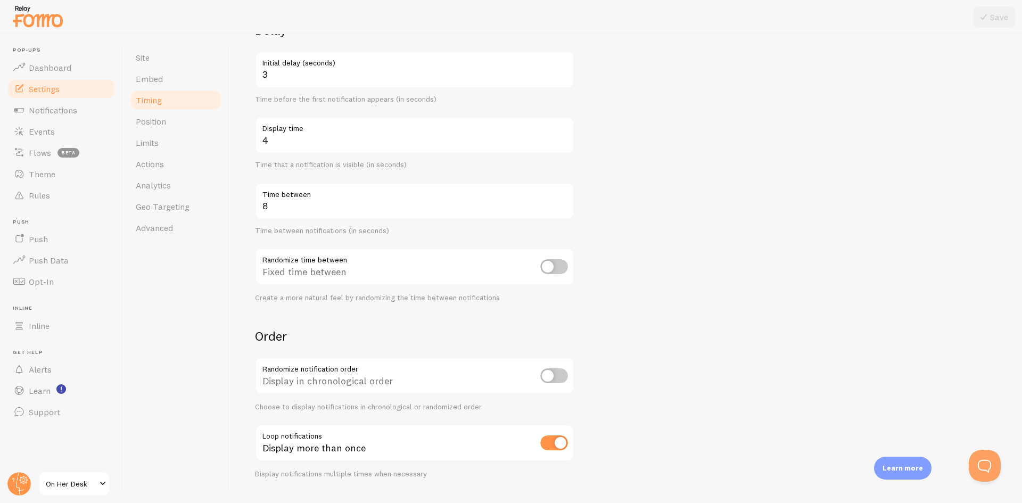
scroll to position [106, 0]
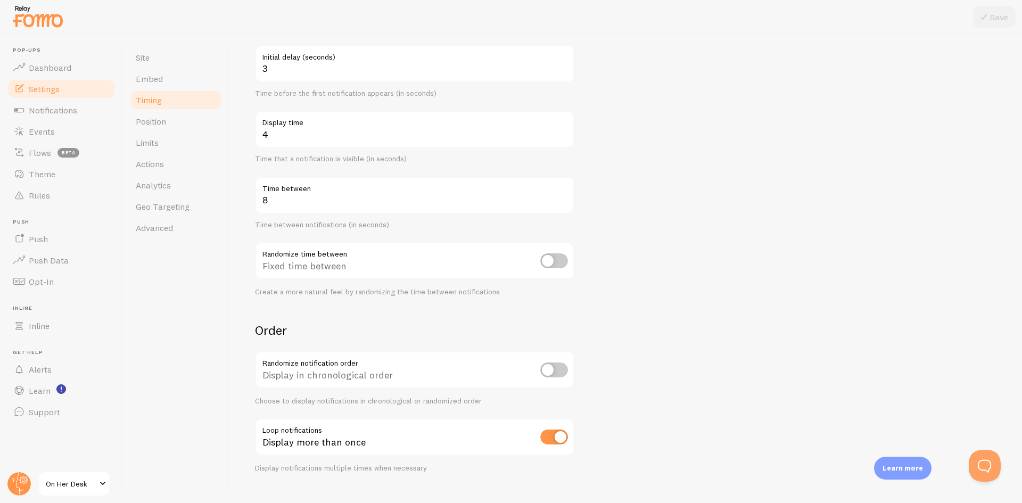
click at [550, 264] on input "checkbox" at bounding box center [554, 260] width 28 height 15
checkbox input "true"
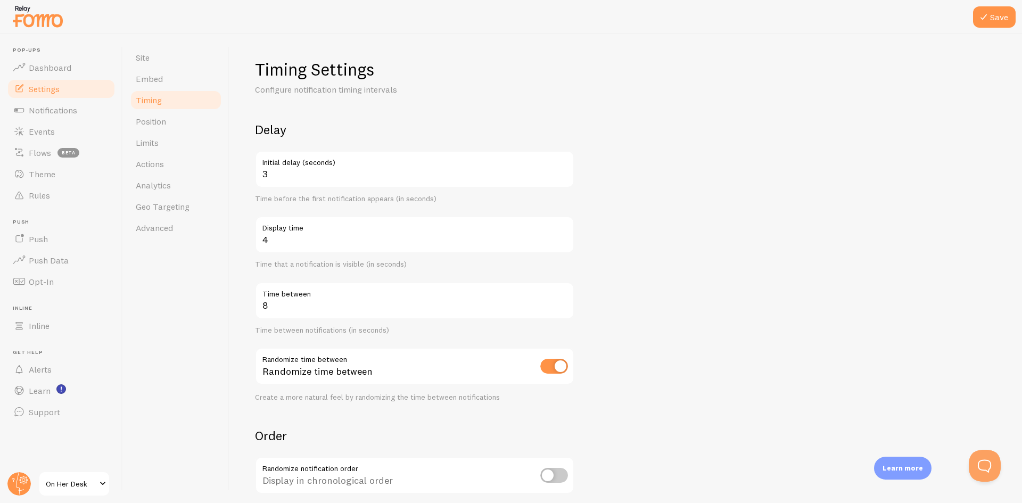
scroll to position [0, 0]
click at [293, 243] on input "4" at bounding box center [414, 235] width 319 height 37
type input "1"
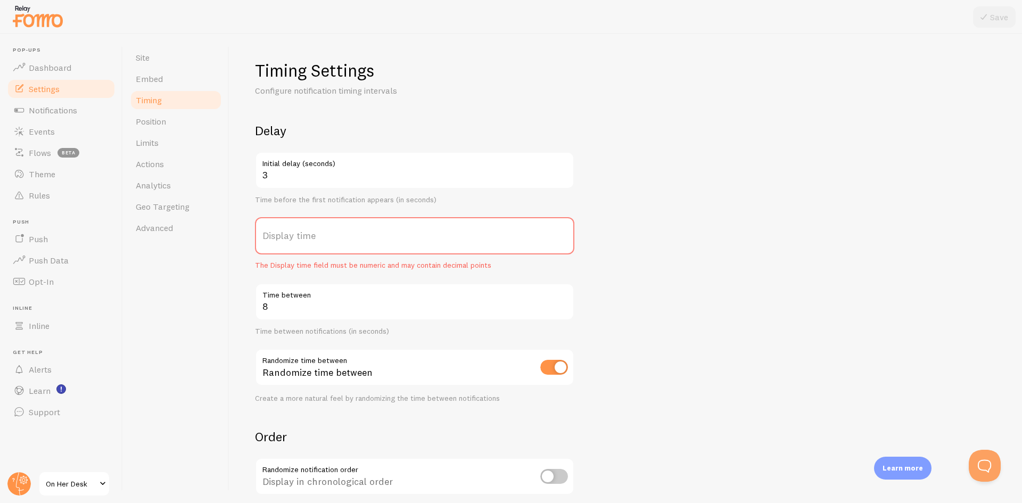
click at [293, 243] on label "Display time" at bounding box center [414, 235] width 319 height 37
click at [293, 243] on input "Display time" at bounding box center [414, 235] width 319 height 37
type input "8"
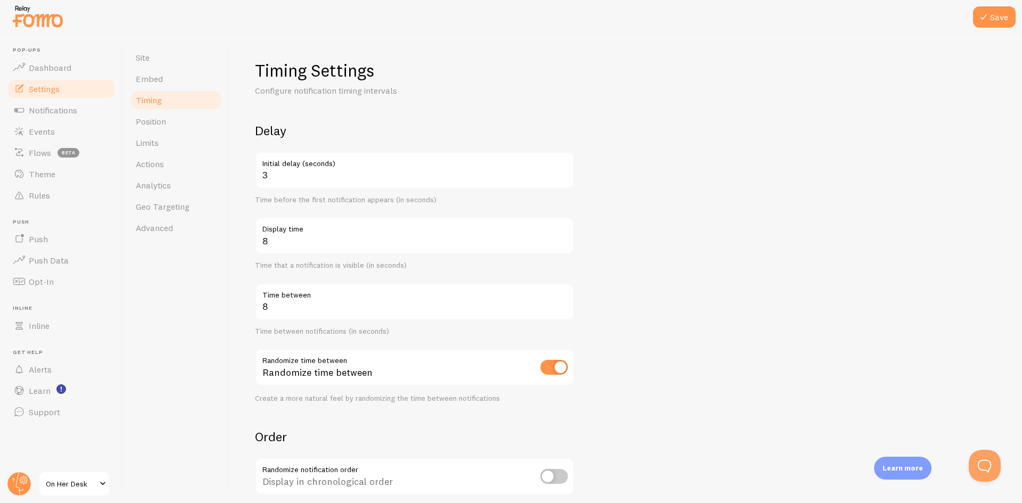
click at [703, 299] on form "Delay 3 Initial delay (seconds) Time before the first notification appears (in …" at bounding box center [626, 350] width 742 height 457
click at [1002, 20] on button "Save" at bounding box center [994, 16] width 43 height 21
click at [155, 122] on span "Position" at bounding box center [151, 121] width 30 height 11
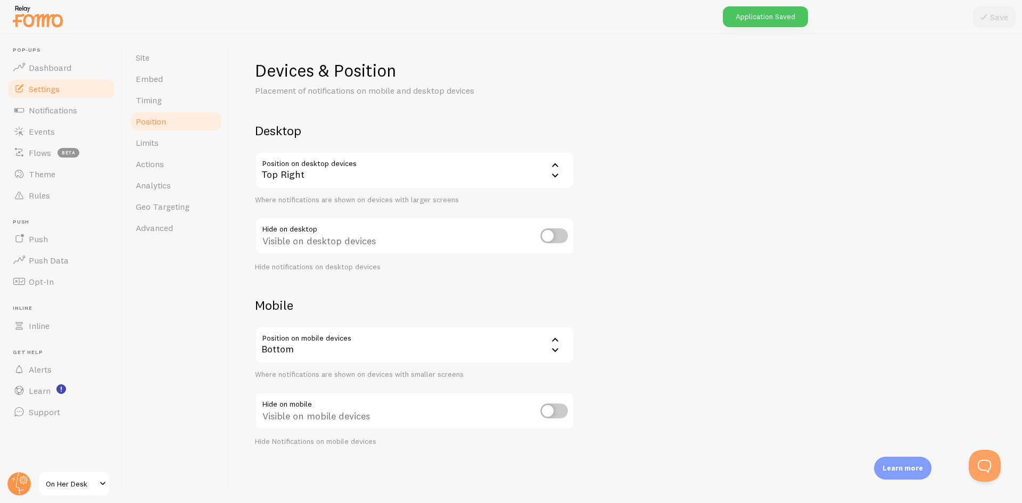
click at [493, 170] on div "Top Right" at bounding box center [414, 170] width 319 height 37
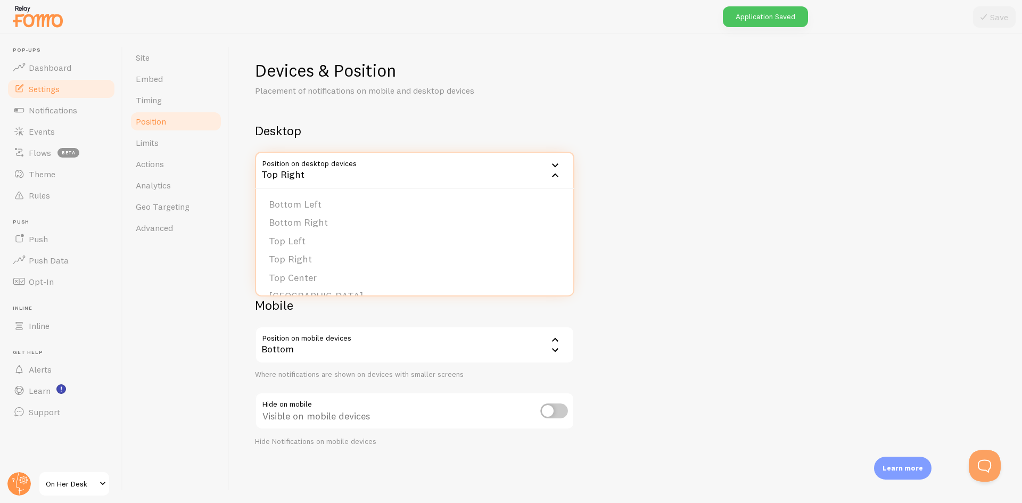
click at [695, 190] on div "Devices & Position Placement of notifications on mobile and desktop devices Des…" at bounding box center [626, 253] width 742 height 387
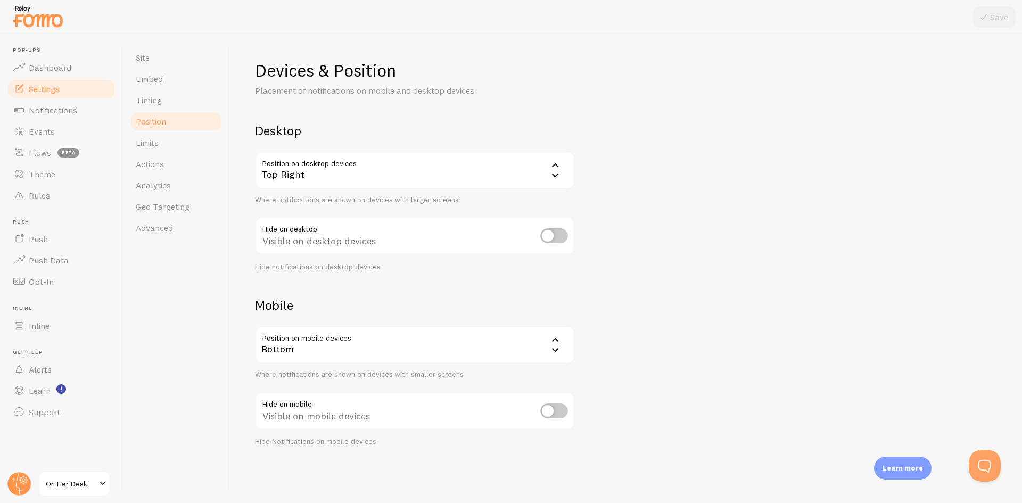
click at [546, 167] on div "Top Right" at bounding box center [414, 170] width 319 height 37
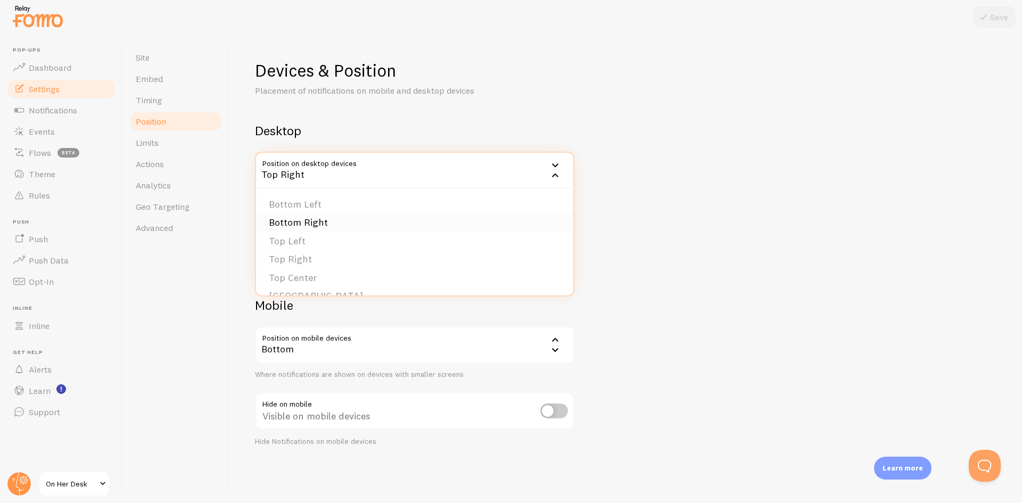
click at [313, 213] on li "Bottom Right" at bounding box center [414, 222] width 317 height 19
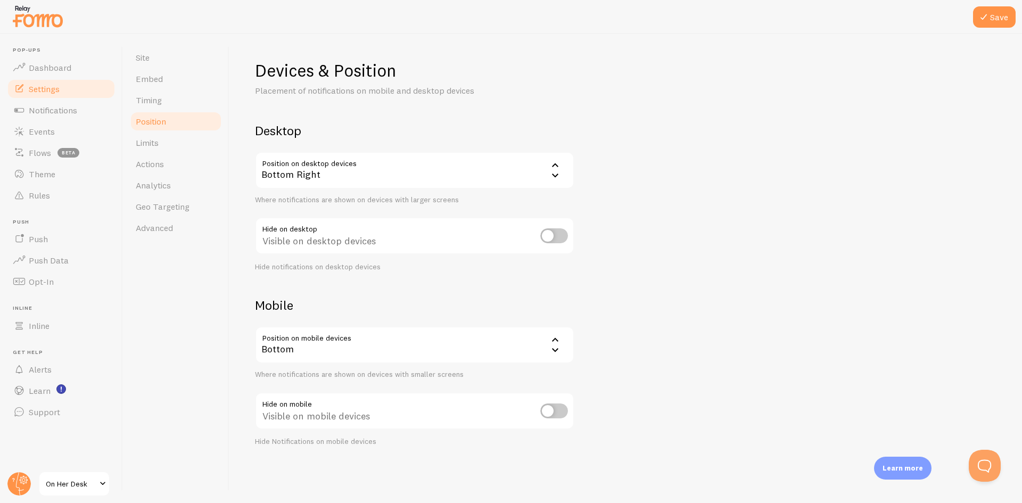
click at [331, 170] on div "Bottom Right" at bounding box center [414, 170] width 319 height 37
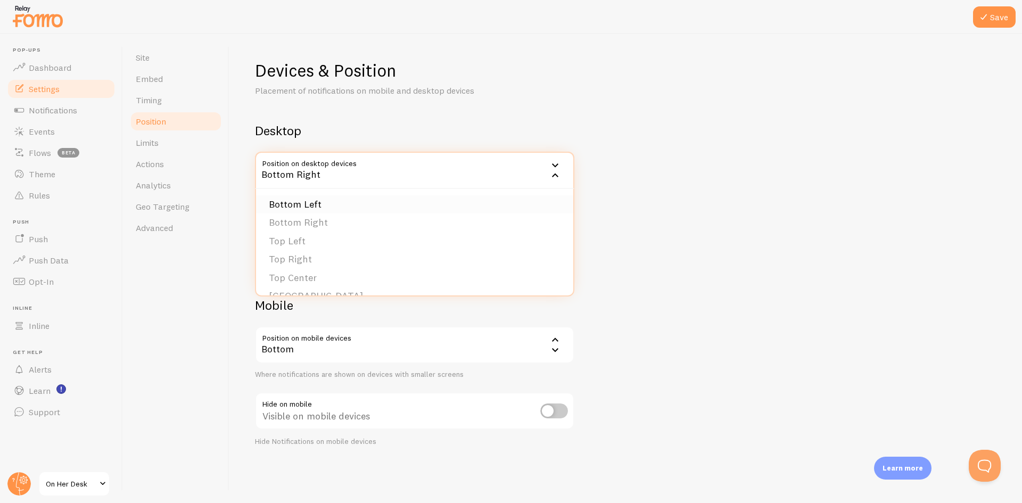
click at [306, 204] on li "Bottom Left" at bounding box center [414, 204] width 317 height 19
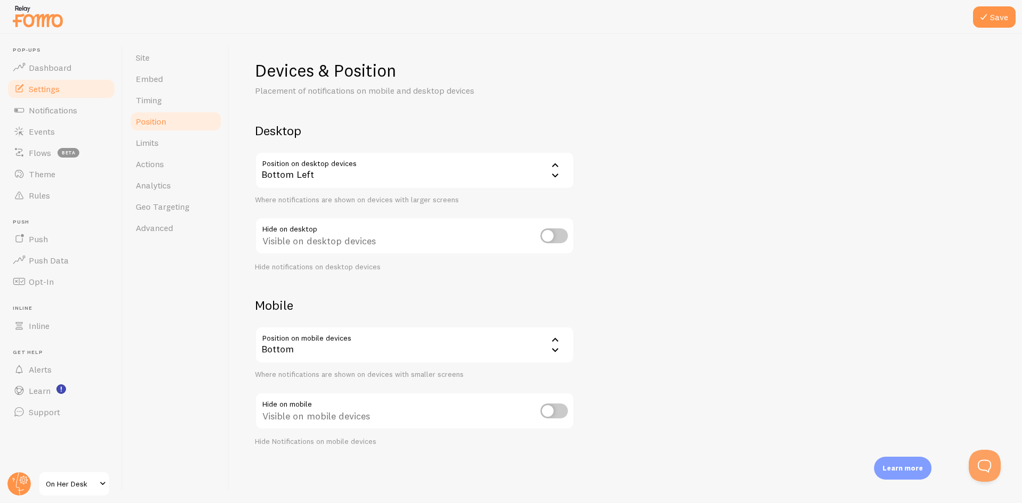
click at [778, 237] on div "Devices & Position Placement of notifications on mobile and desktop devices Des…" at bounding box center [626, 253] width 742 height 387
click at [558, 232] on input "checkbox" at bounding box center [554, 235] width 28 height 15
checkbox input "false"
click at [990, 14] on icon at bounding box center [983, 17] width 13 height 13
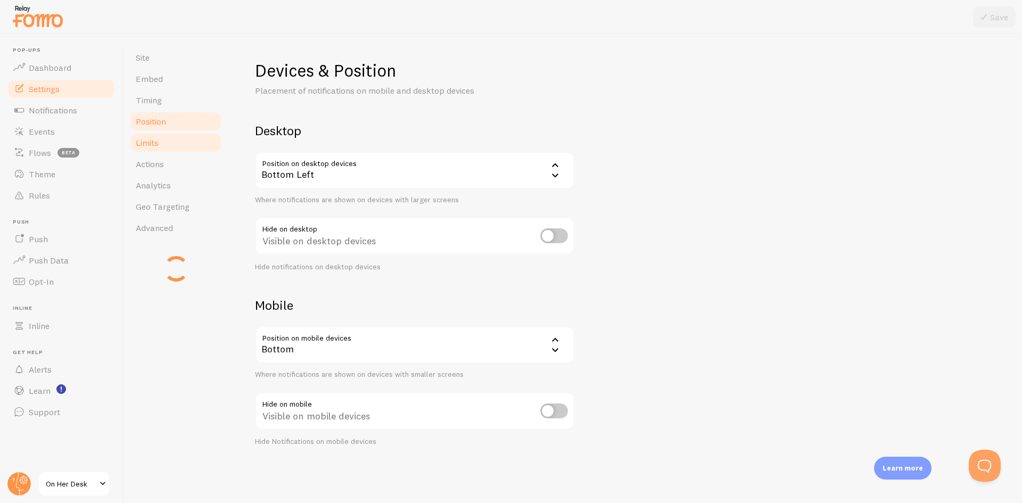
click at [160, 143] on link "Limits" at bounding box center [175, 142] width 93 height 21
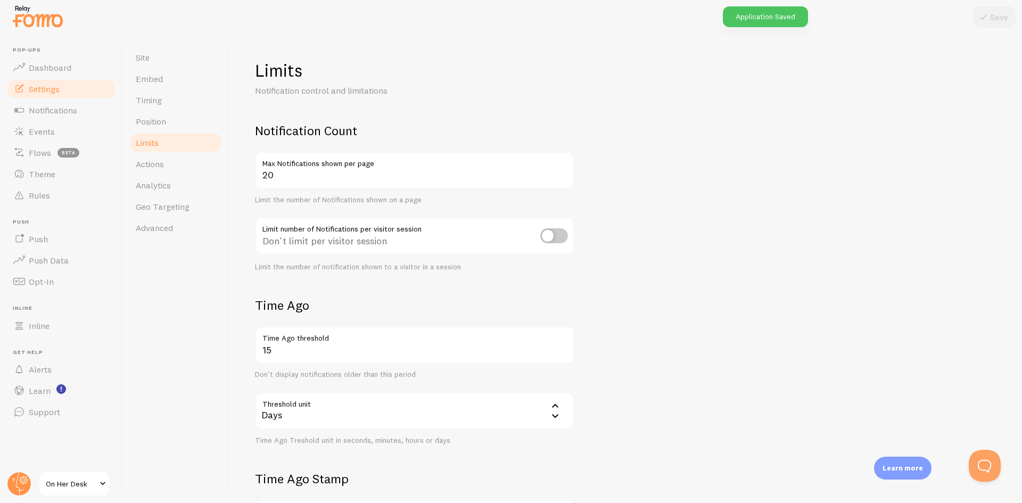
click at [155, 146] on span "Limits" at bounding box center [147, 142] width 23 height 11
click at [300, 177] on input "20" at bounding box center [414, 170] width 319 height 37
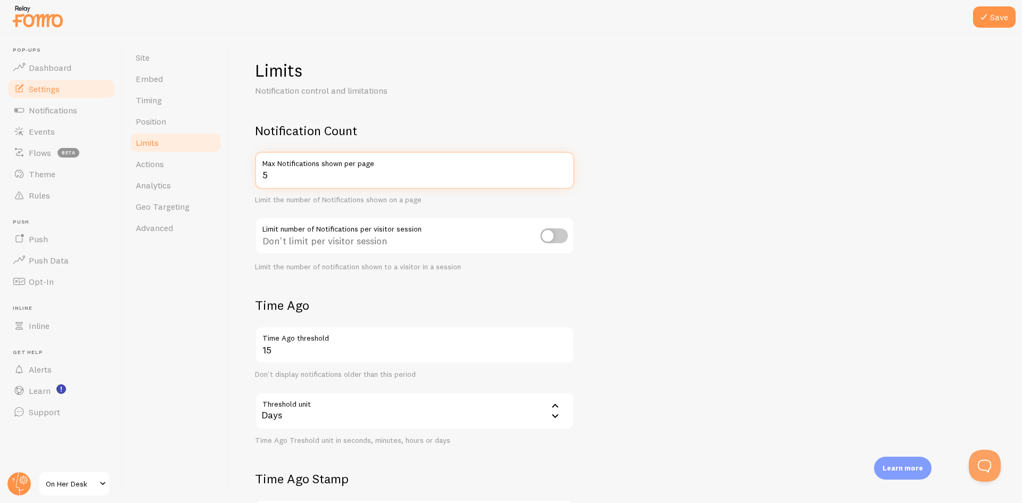
type input "5"
click at [627, 233] on form "Notification Count 5 Max Notifications shown per page Limit the number of Notif…" at bounding box center [626, 370] width 742 height 496
click at [557, 235] on input "checkbox" at bounding box center [554, 235] width 28 height 15
checkbox input "true"
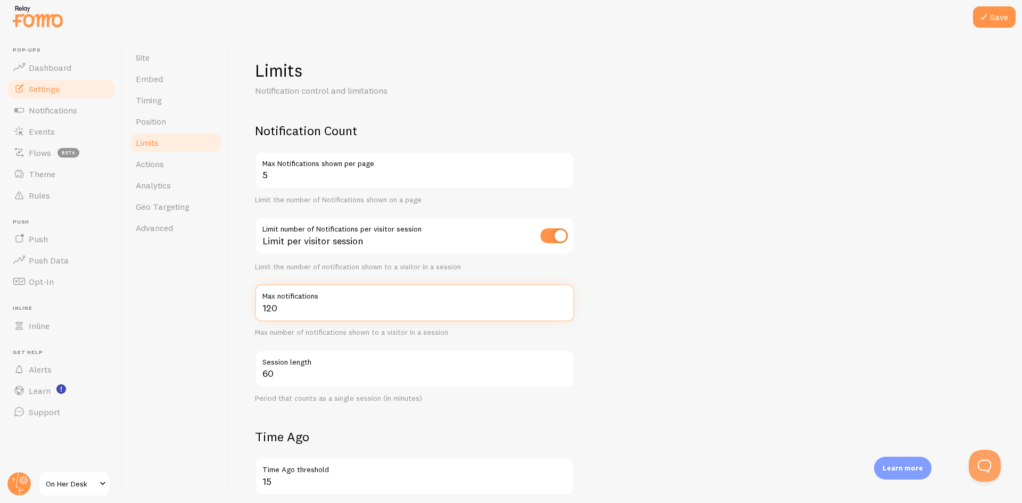
click at [300, 313] on input "120" at bounding box center [414, 302] width 319 height 37
type input "5"
click at [688, 318] on form "Notification Count 5 Max Notifications shown per page Limit the number of Notif…" at bounding box center [626, 436] width 742 height 628
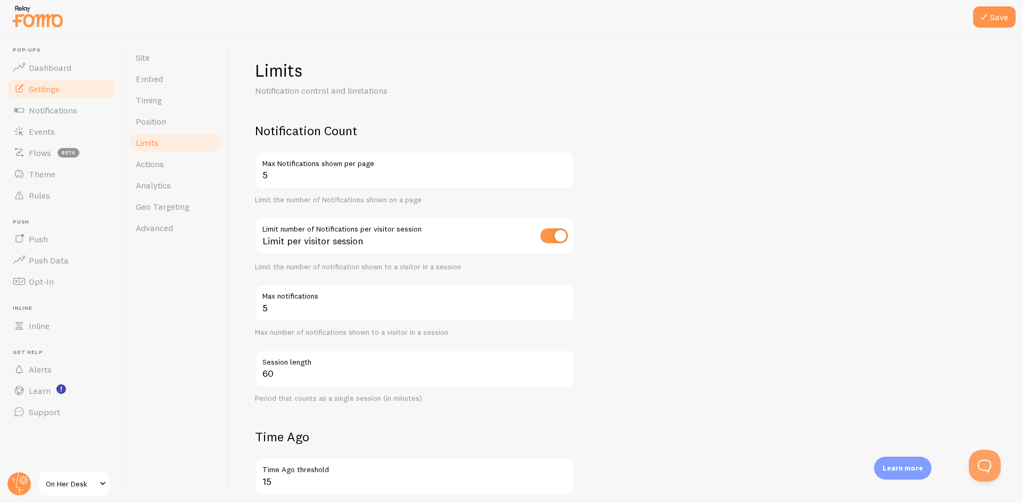
click at [772, 248] on form "Notification Count 5 Max Notifications shown per page Limit the number of Notif…" at bounding box center [626, 436] width 742 height 628
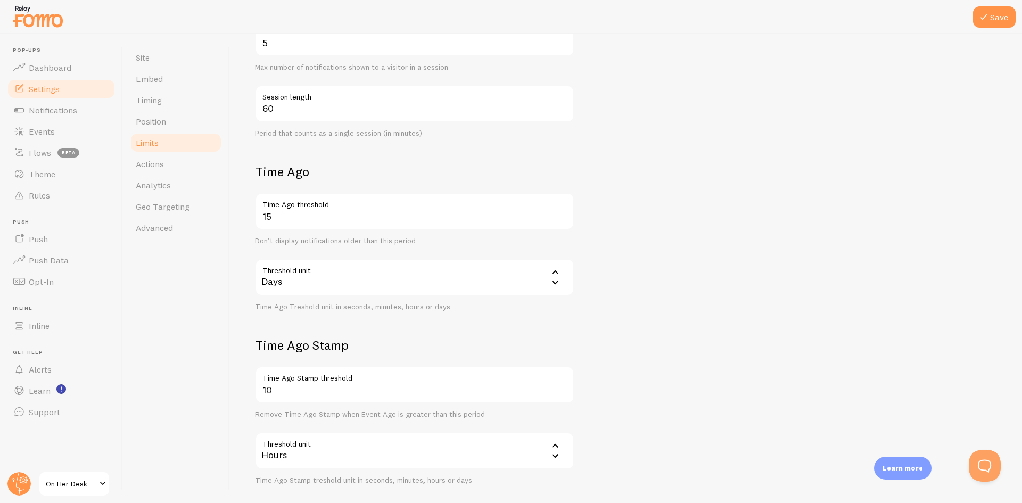
scroll to position [266, 0]
click at [285, 216] on input "15" at bounding box center [414, 210] width 319 height 37
click at [309, 286] on div "Days" at bounding box center [414, 276] width 319 height 37
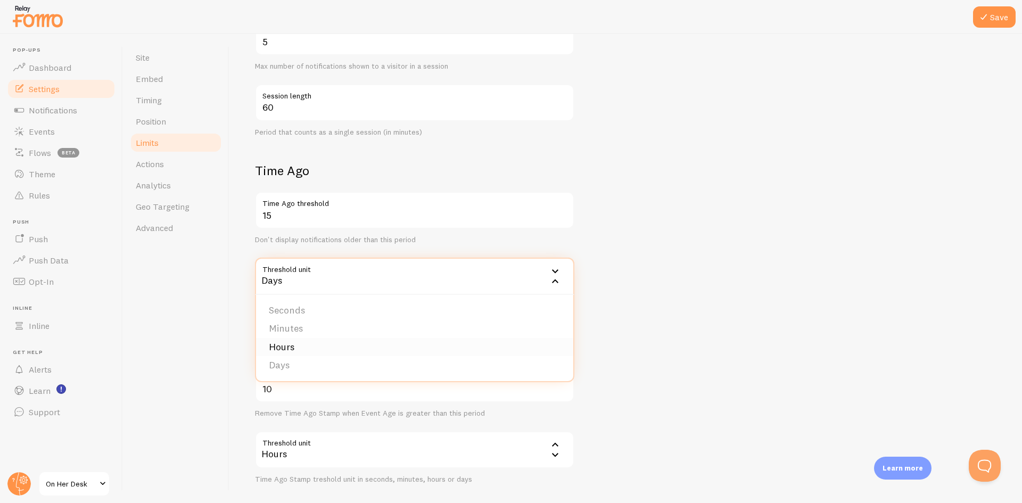
click at [293, 342] on li "Hours" at bounding box center [414, 347] width 317 height 19
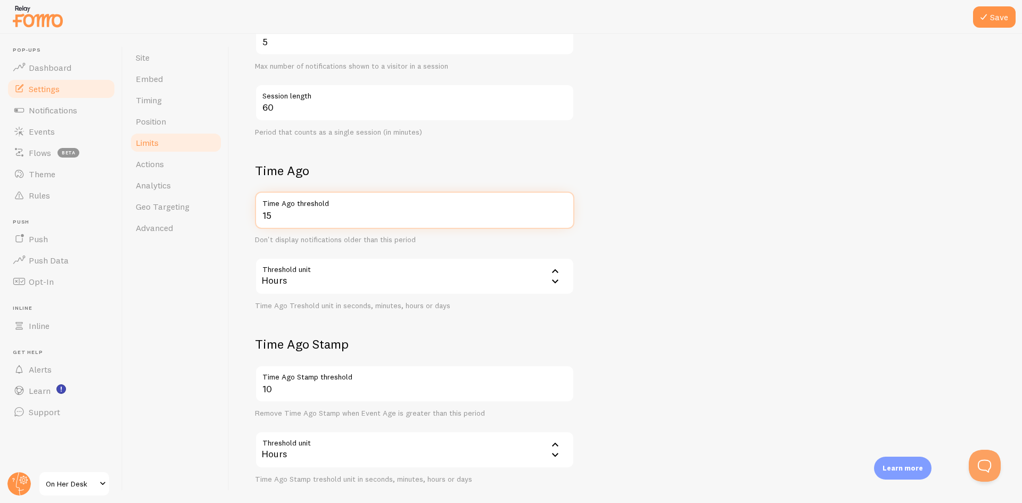
click at [293, 213] on input "15" at bounding box center [414, 210] width 319 height 37
type input "8"
click at [656, 249] on form "Notification Count 5 Max Notifications shown per page Limit the number of Notif…" at bounding box center [626, 170] width 742 height 628
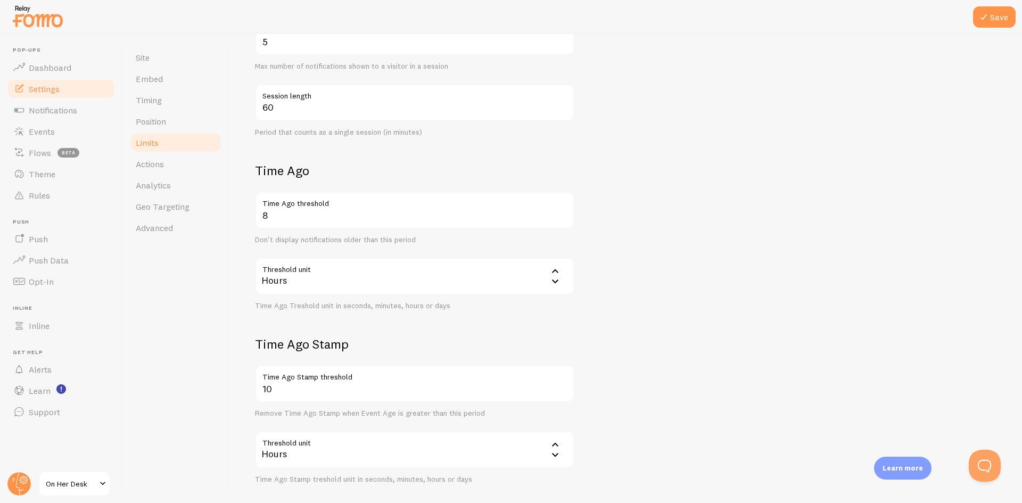
scroll to position [319, 0]
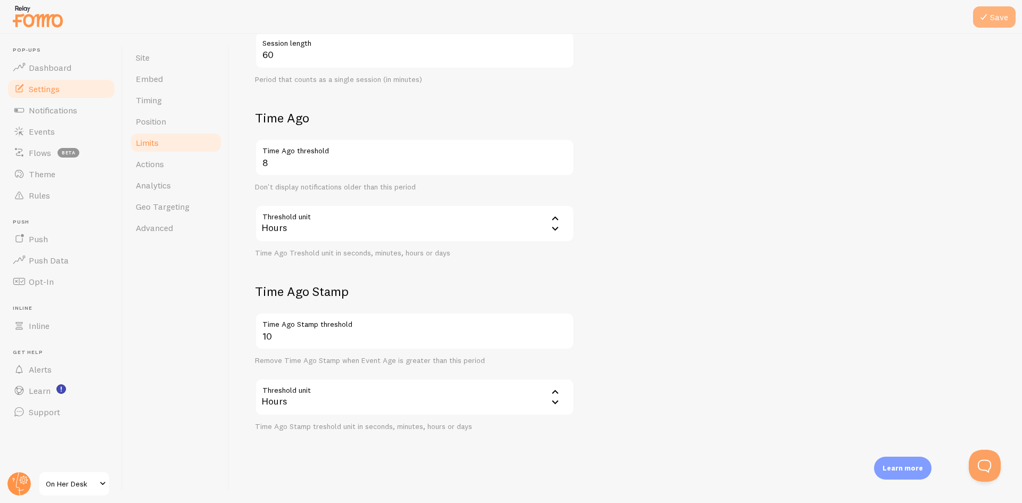
click at [992, 19] on button "Save" at bounding box center [994, 16] width 43 height 21
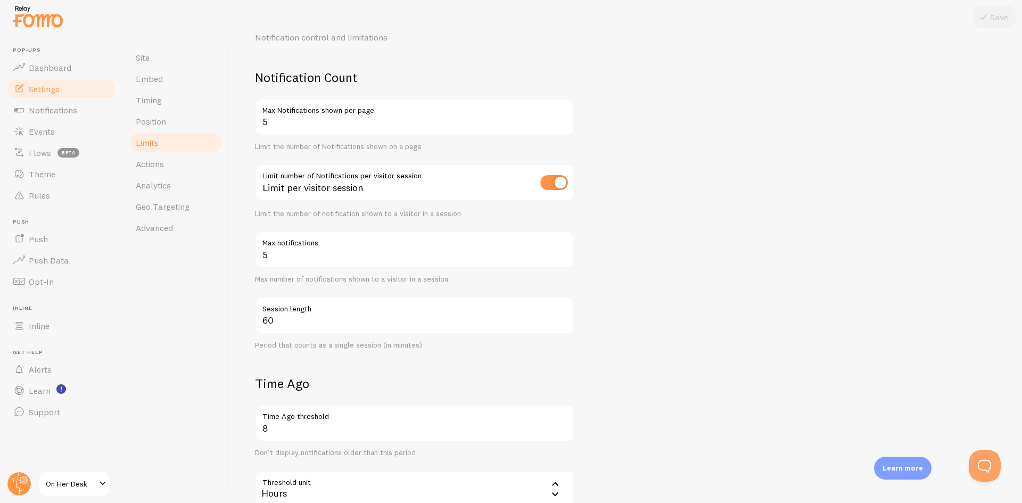
scroll to position [0, 0]
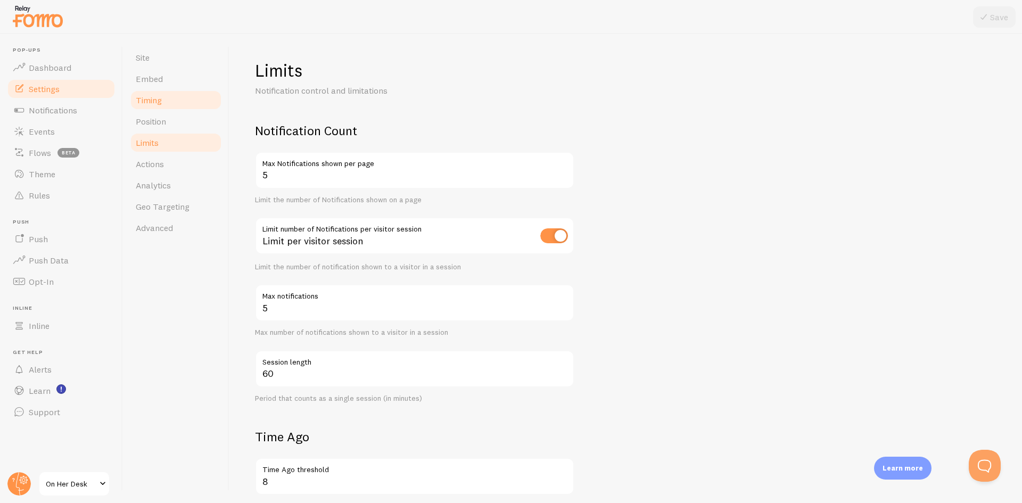
click at [149, 99] on span "Timing" at bounding box center [149, 100] width 26 height 11
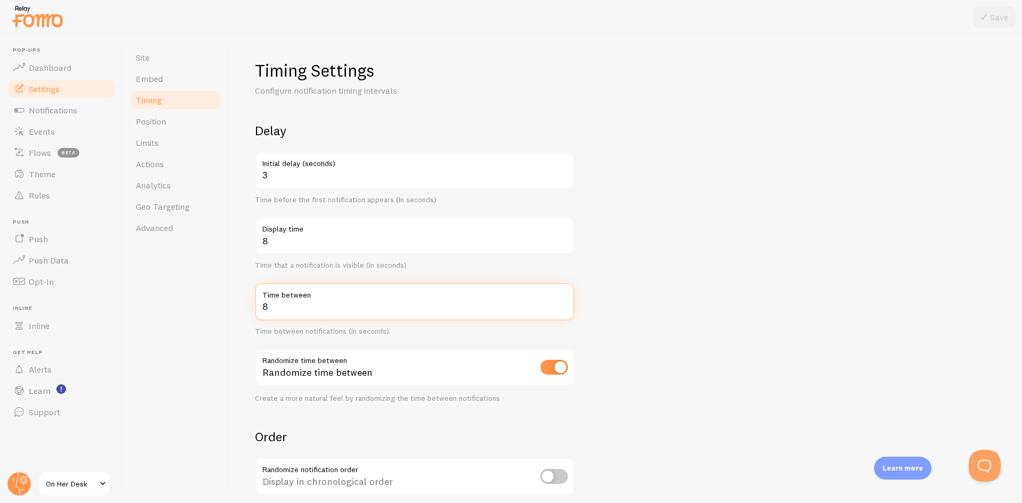
click at [394, 304] on input "8" at bounding box center [414, 301] width 319 height 37
type input "6"
type input "3"
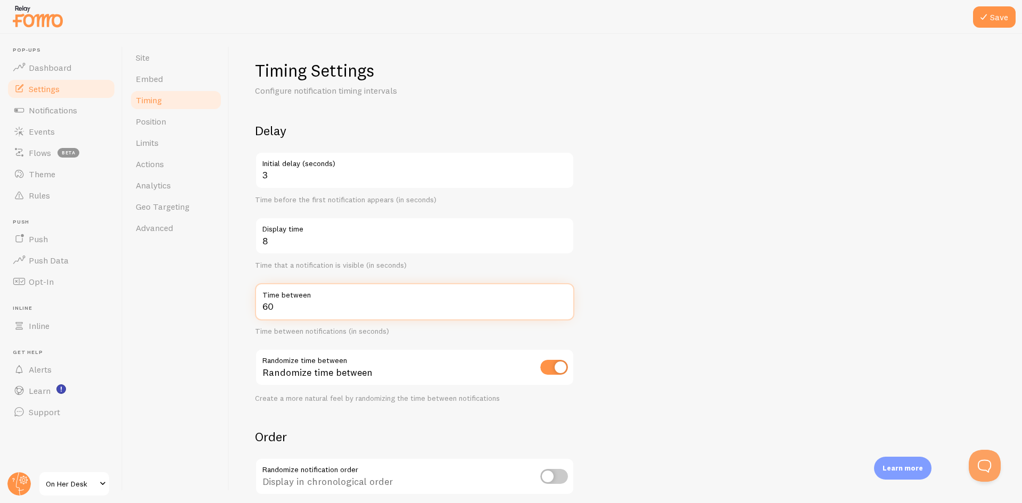
type input "60"
click at [733, 186] on form "Delay 3 Initial delay (seconds) Time before the first notification appears (in …" at bounding box center [626, 350] width 742 height 457
click at [991, 19] on button "Save" at bounding box center [994, 16] width 43 height 21
click at [152, 169] on span "Actions" at bounding box center [150, 164] width 28 height 11
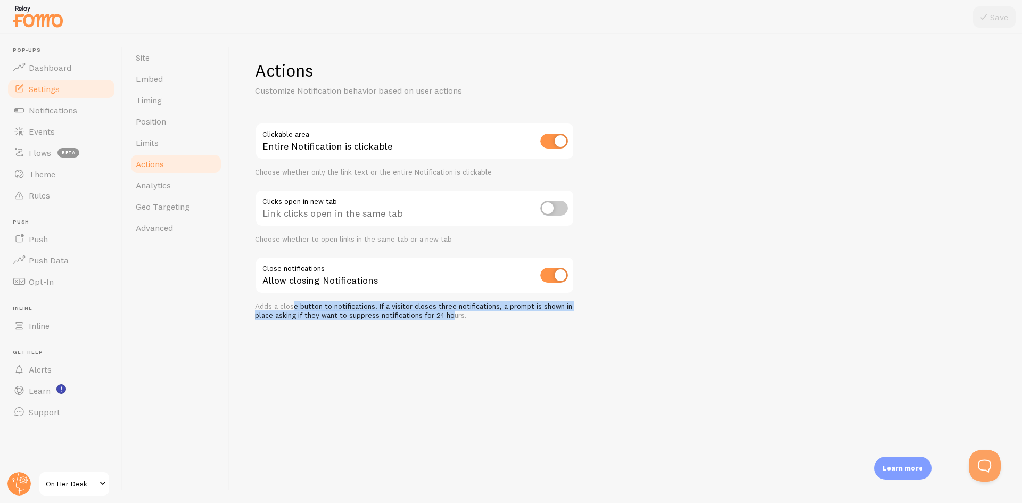
drag, startPoint x: 292, startPoint y: 309, endPoint x: 454, endPoint y: 320, distance: 161.7
click at [454, 320] on div "Actions Customize Notification behavior based on user actions Clickable area En…" at bounding box center [625, 268] width 793 height 469
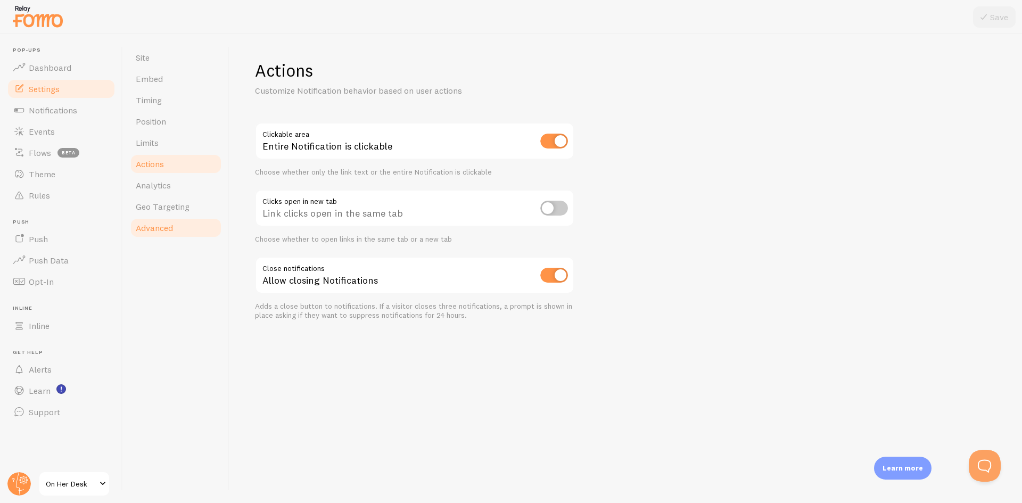
click at [148, 224] on span "Advanced" at bounding box center [154, 228] width 37 height 11
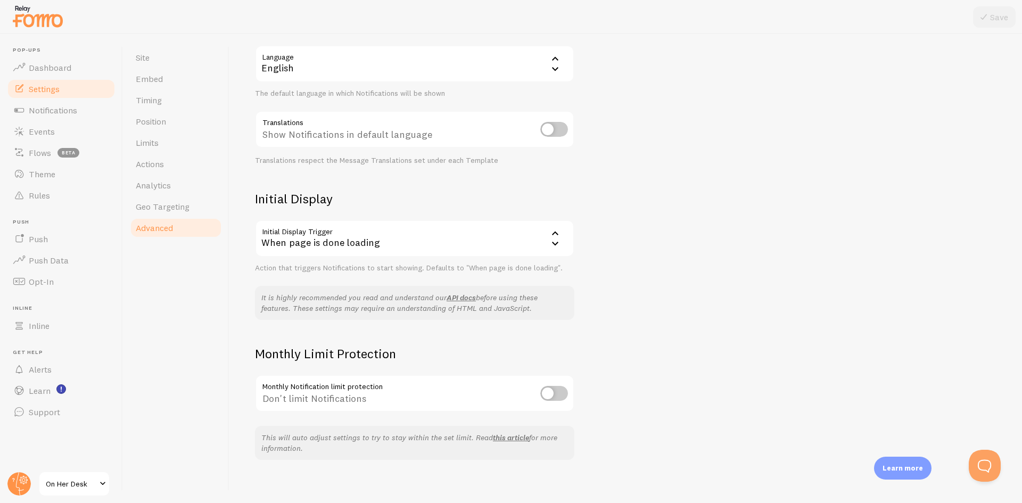
scroll to position [114, 0]
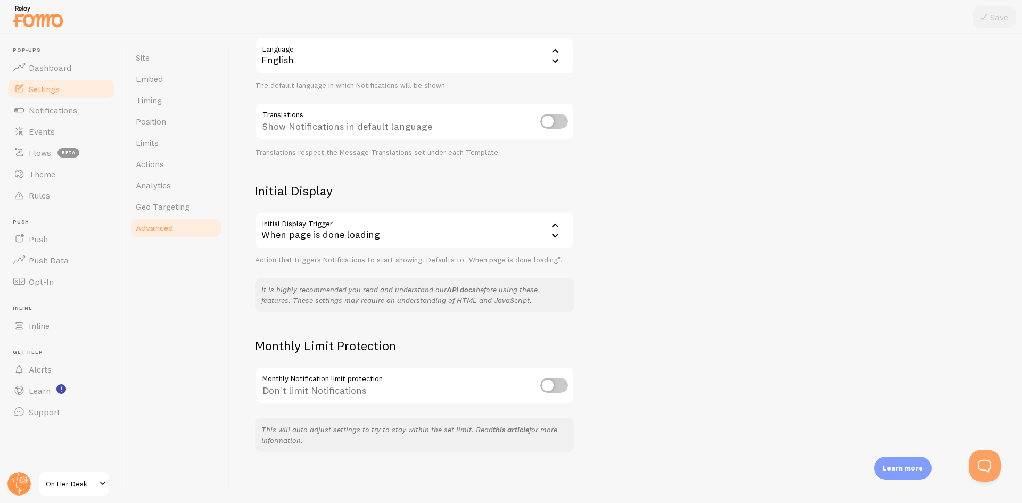
click at [542, 390] on input "checkbox" at bounding box center [554, 385] width 28 height 15
checkbox input "true"
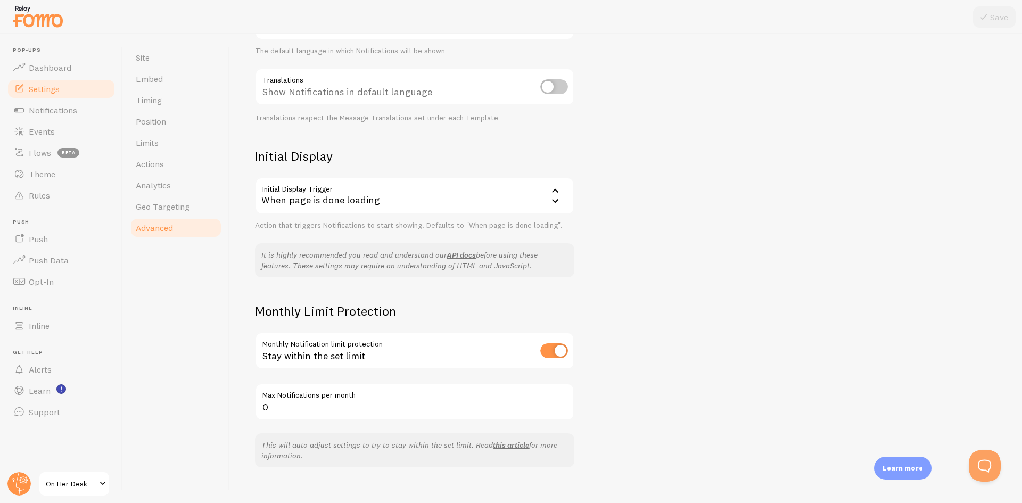
scroll to position [164, 0]
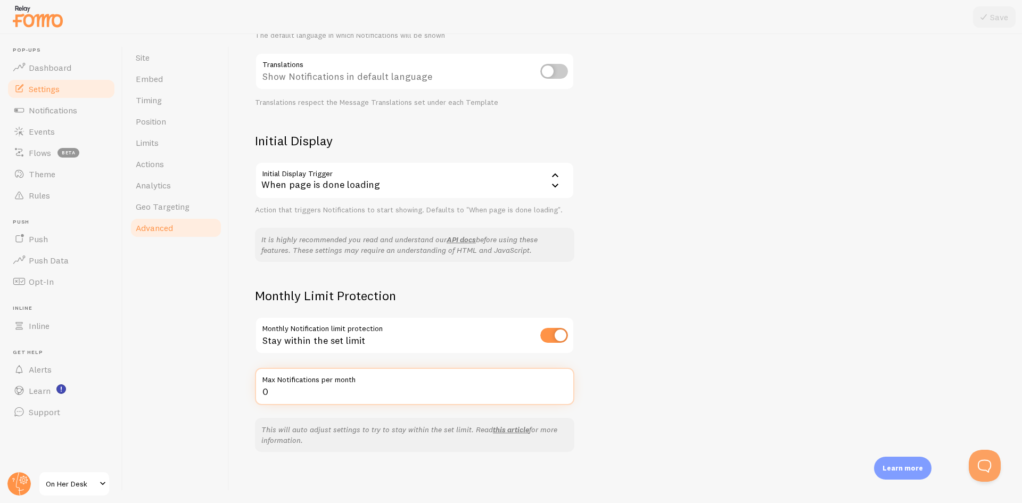
click at [334, 400] on input "0" at bounding box center [414, 386] width 319 height 37
type input "1000"
click at [639, 402] on div "Advanced Advanced options Language & Translations Help Article Language en Engl…" at bounding box center [625, 268] width 793 height 469
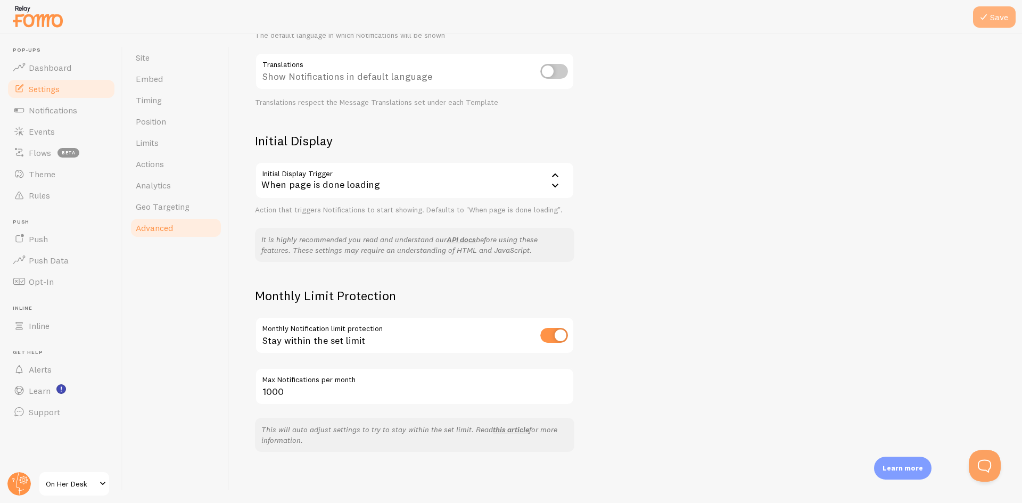
click at [990, 21] on icon at bounding box center [983, 17] width 13 height 13
click at [155, 84] on span "Embed" at bounding box center [149, 78] width 27 height 11
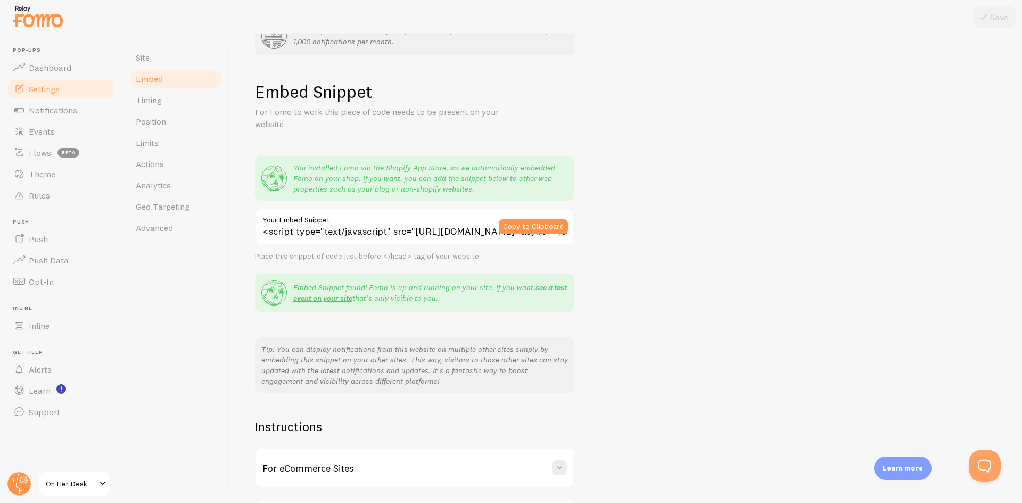
scroll to position [132, 0]
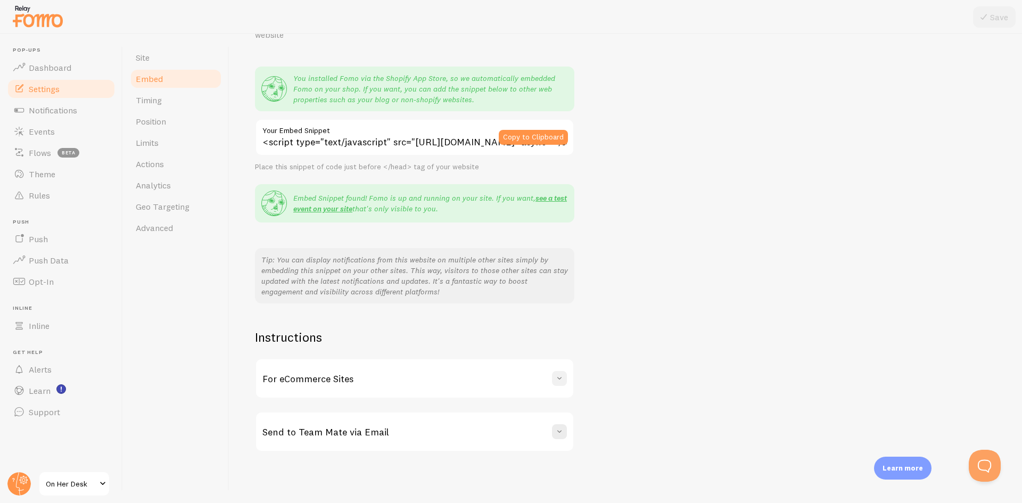
click at [563, 385] on button at bounding box center [559, 378] width 15 height 15
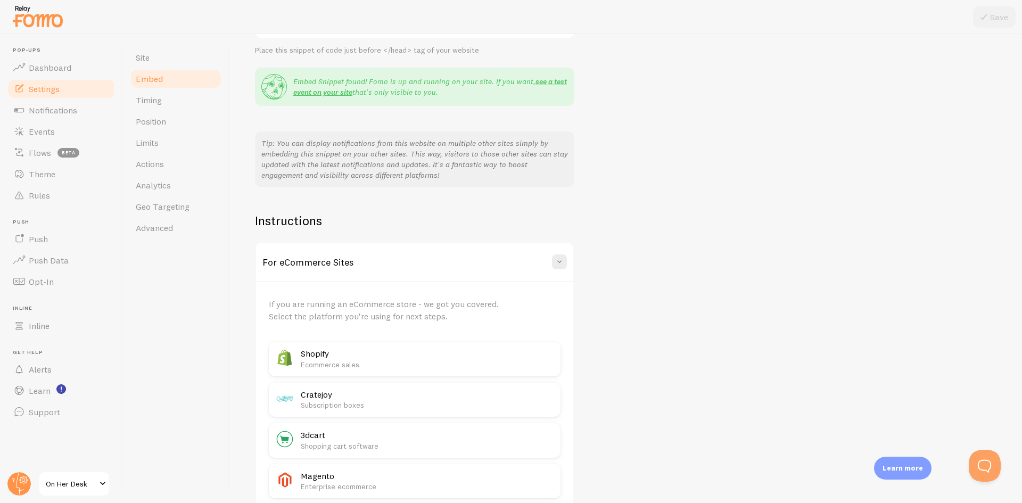
scroll to position [79, 0]
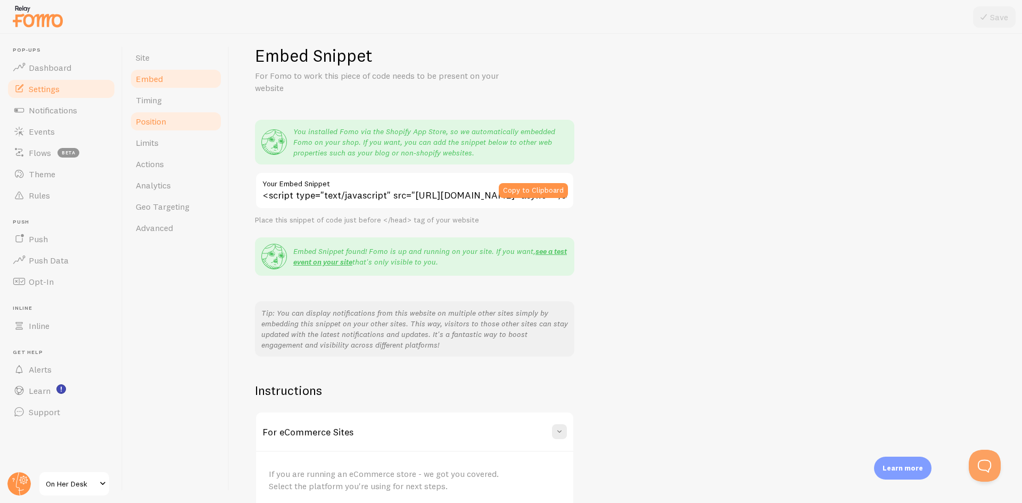
click at [160, 123] on span "Position" at bounding box center [151, 121] width 30 height 11
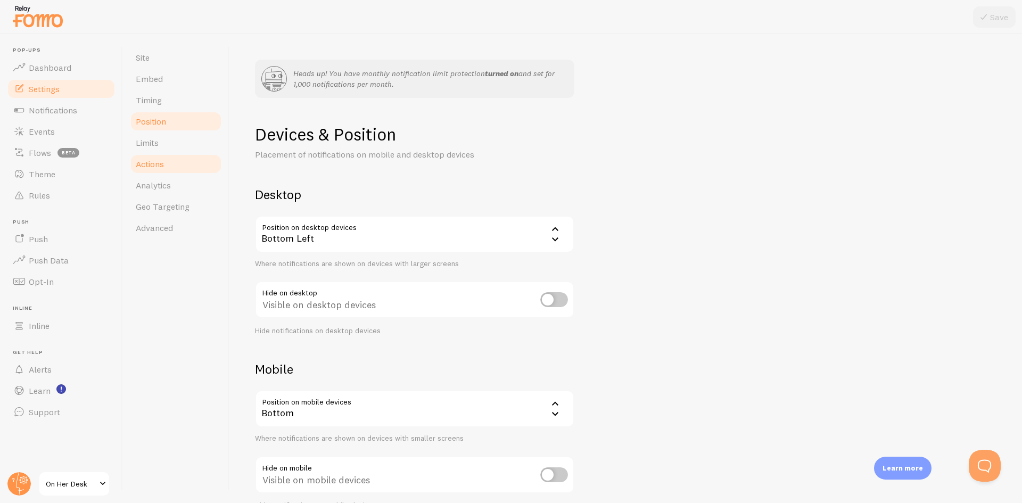
click at [163, 164] on span "Actions" at bounding box center [150, 164] width 28 height 11
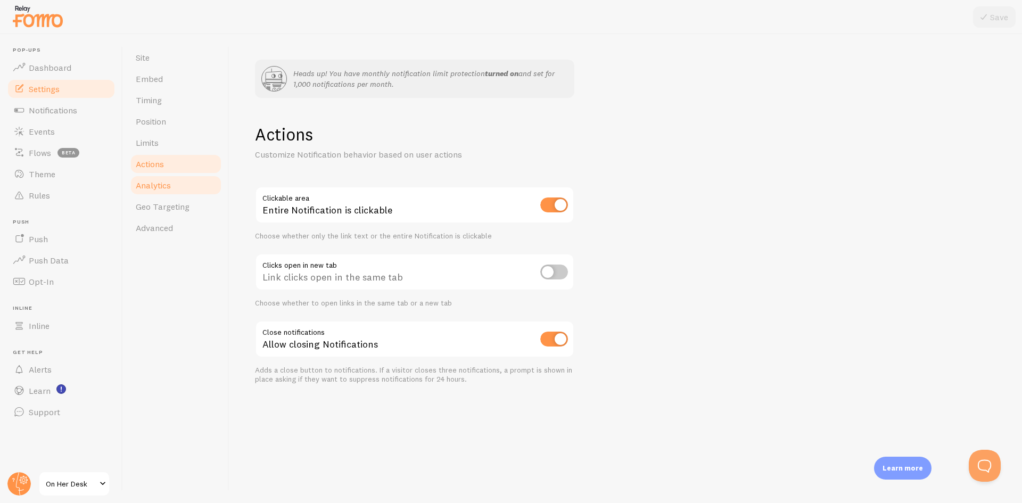
click at [167, 180] on span "Analytics" at bounding box center [153, 185] width 35 height 11
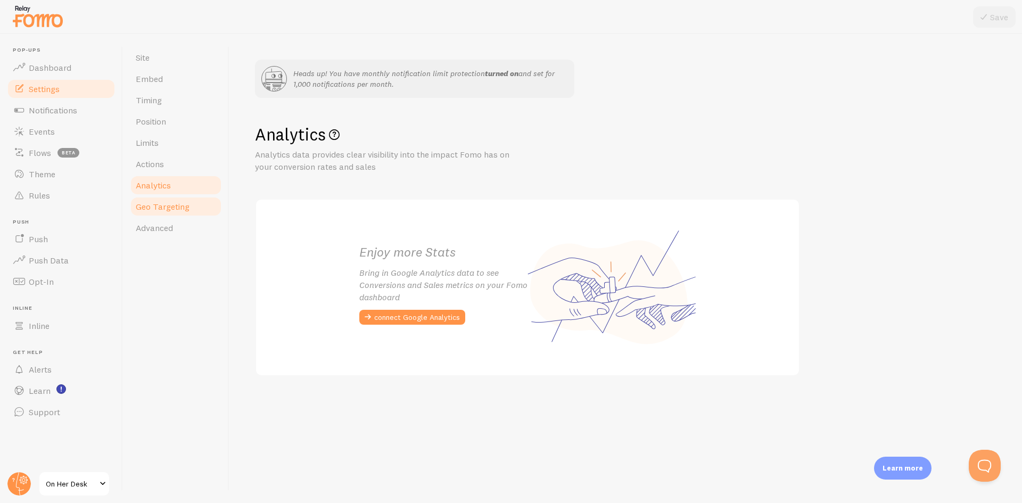
click at [173, 203] on span "Geo Targeting" at bounding box center [163, 206] width 54 height 11
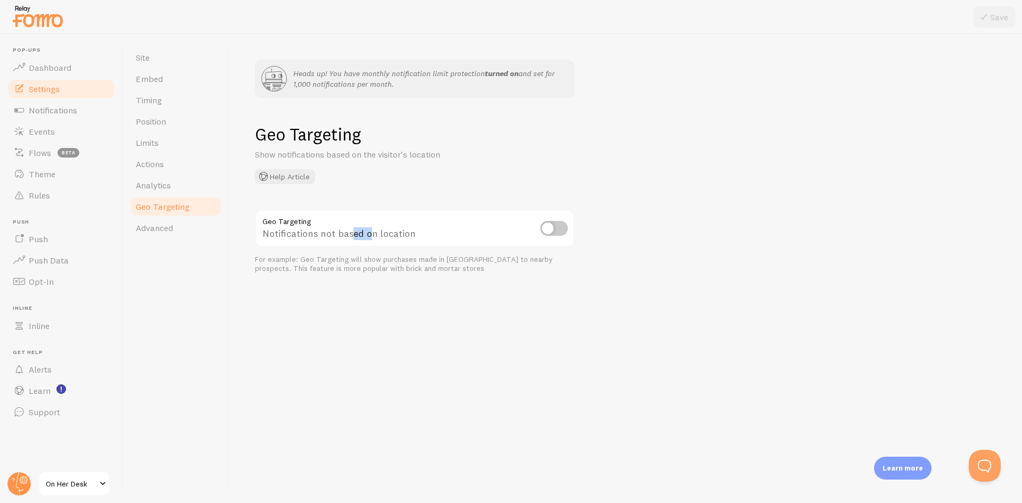
drag, startPoint x: 351, startPoint y: 229, endPoint x: 371, endPoint y: 236, distance: 21.1
click at [371, 236] on div "Notifications not based on location" at bounding box center [414, 229] width 319 height 39
click at [170, 55] on link "Site" at bounding box center [175, 57] width 93 height 21
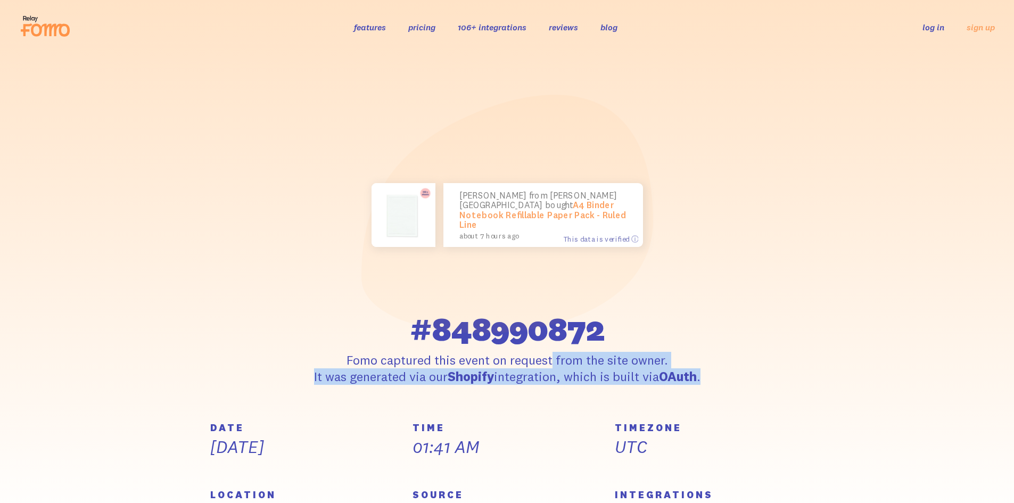
drag, startPoint x: 466, startPoint y: 357, endPoint x: 537, endPoint y: 389, distance: 77.9
click at [537, 385] on p "Fomo captured this event on request from the site owner. It was generated via o…" at bounding box center [507, 368] width 392 height 33
